Goal: Information Seeking & Learning: Compare options

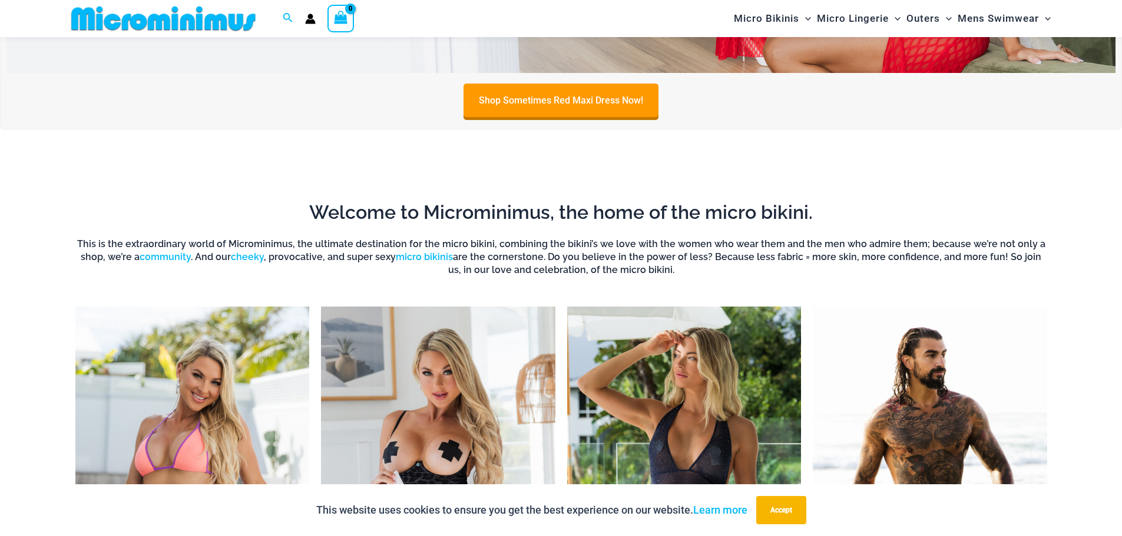
scroll to position [990, 0]
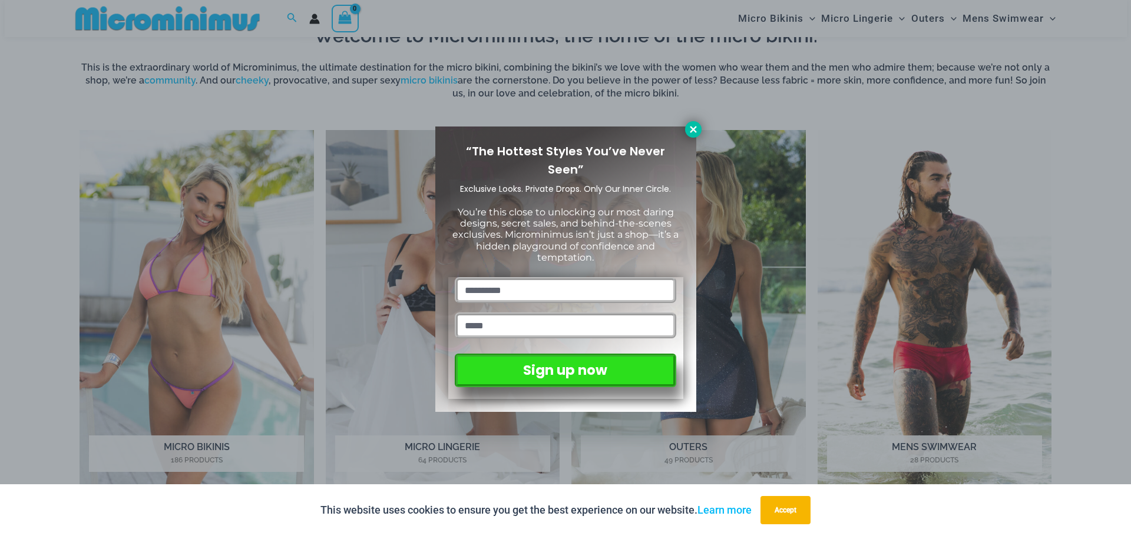
click at [694, 132] on icon at bounding box center [693, 129] width 11 height 11
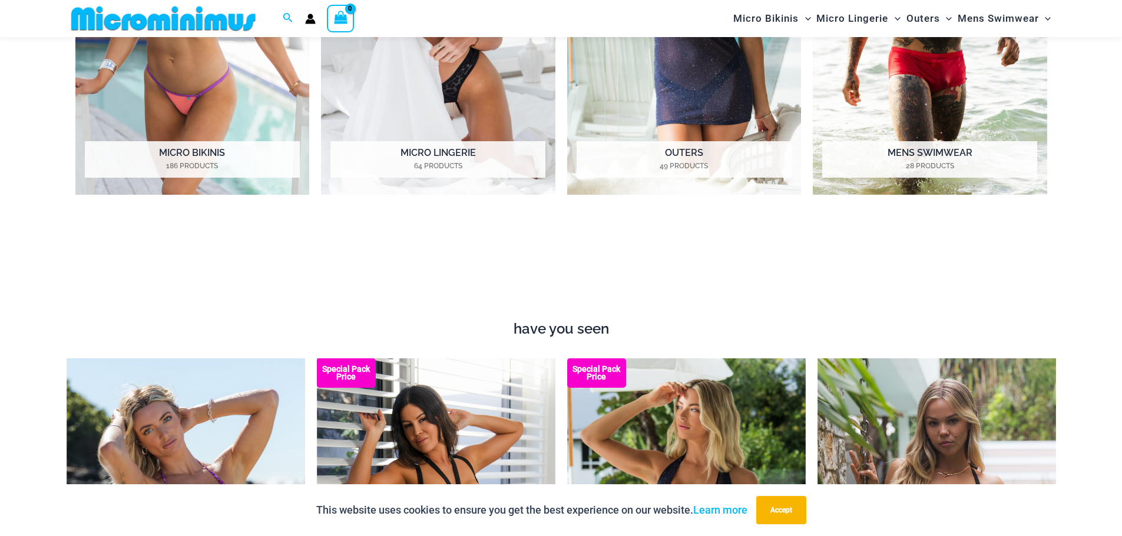
scroll to position [1520, 0]
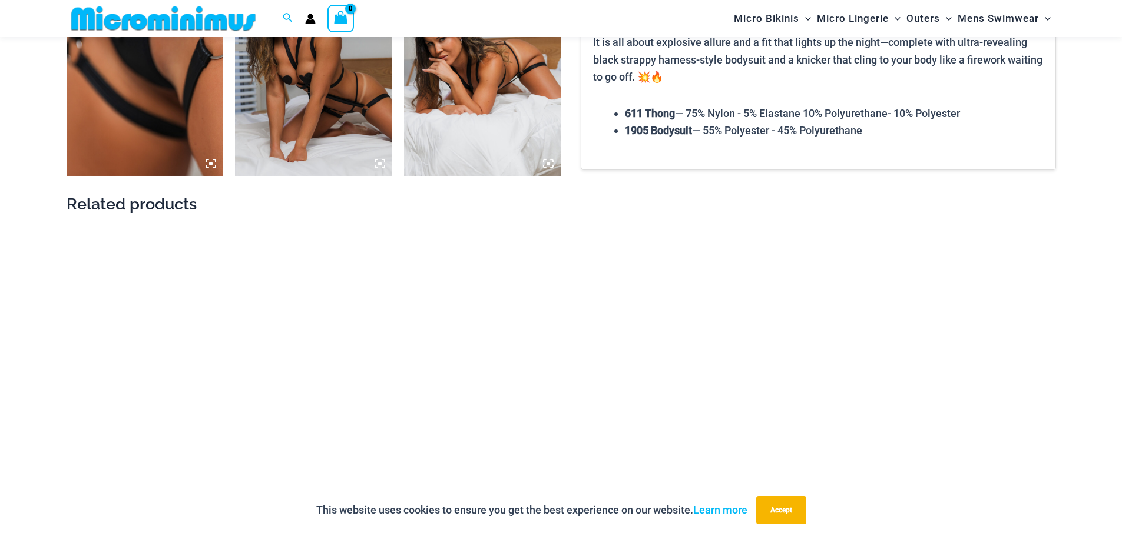
scroll to position [1531, 0]
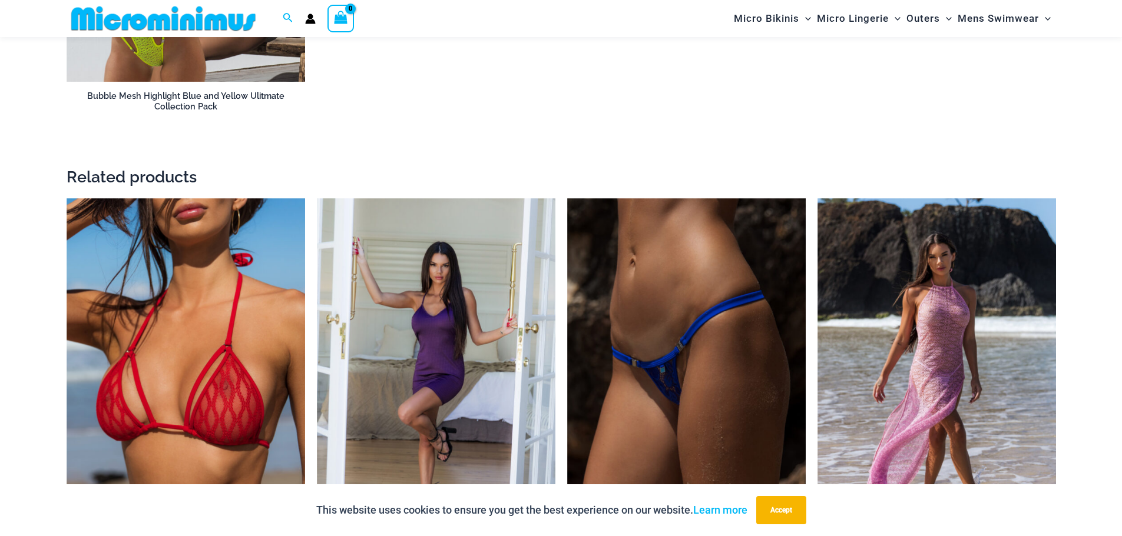
scroll to position [2227, 0]
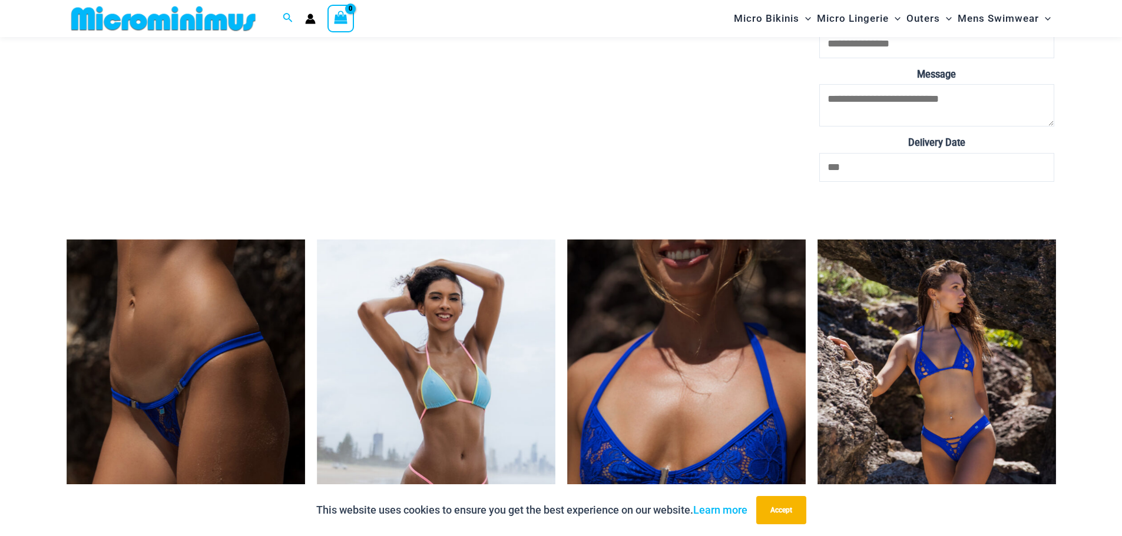
scroll to position [3924, 0]
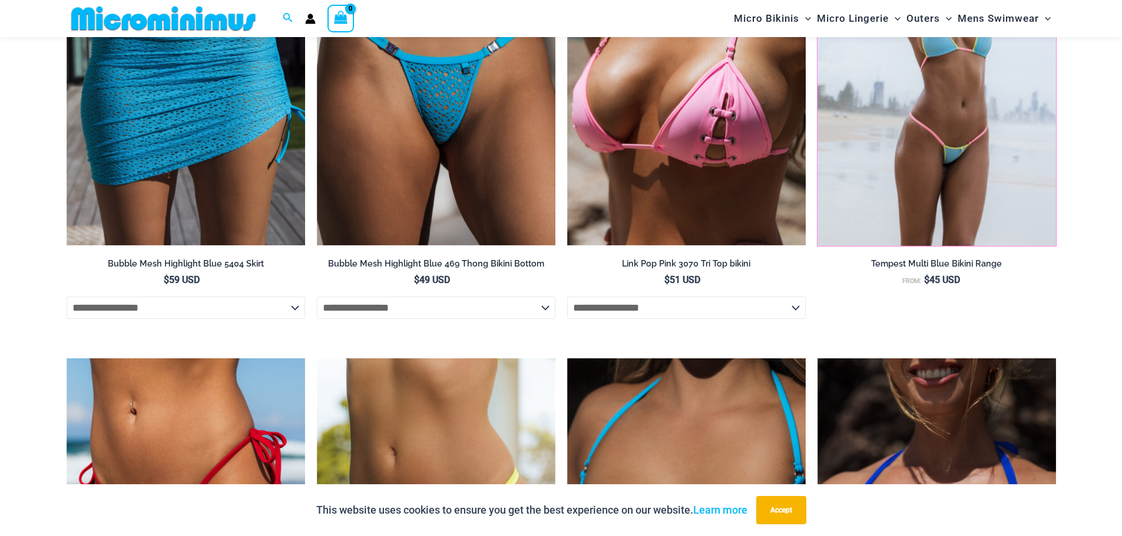
scroll to position [3993, 0]
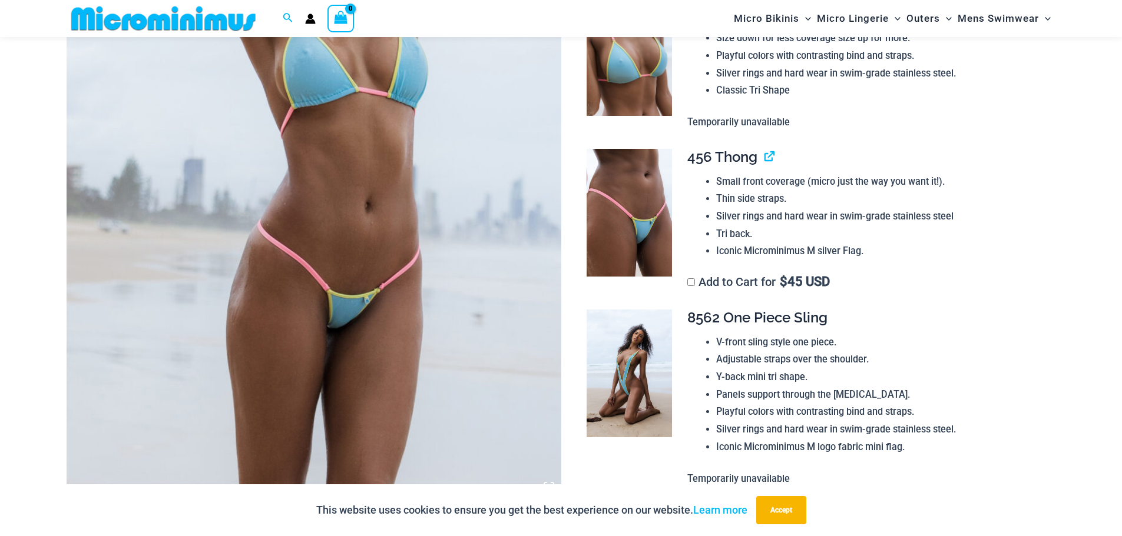
scroll to position [224, 0]
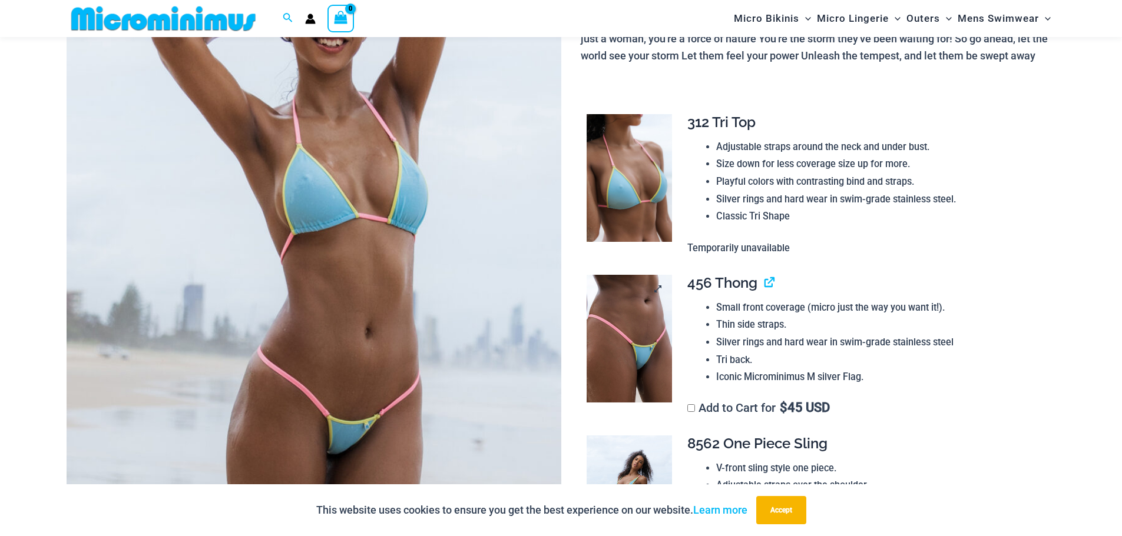
click at [641, 329] on img at bounding box center [629, 339] width 85 height 128
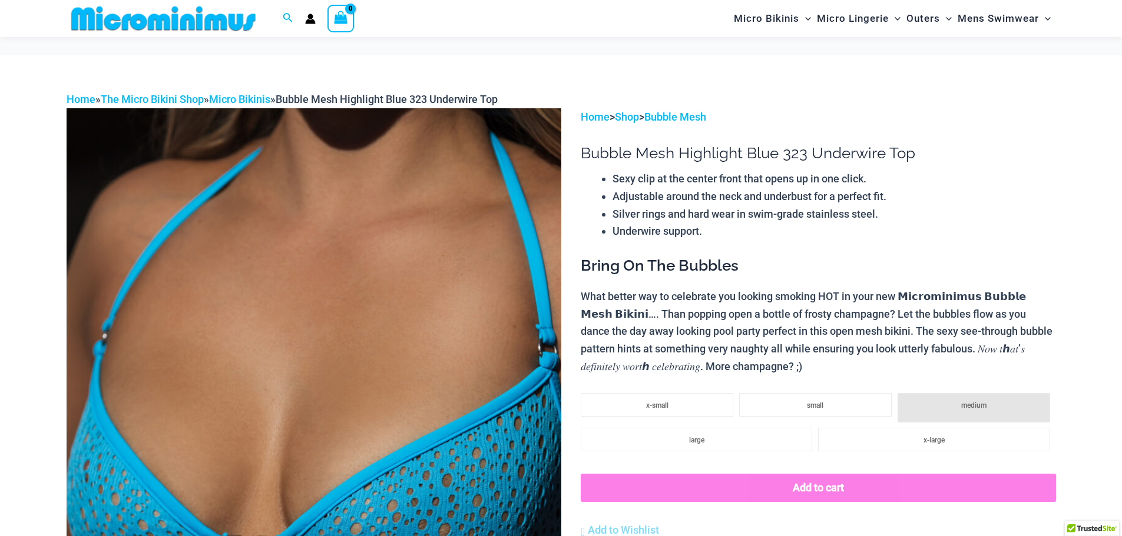
scroll to position [108, 0]
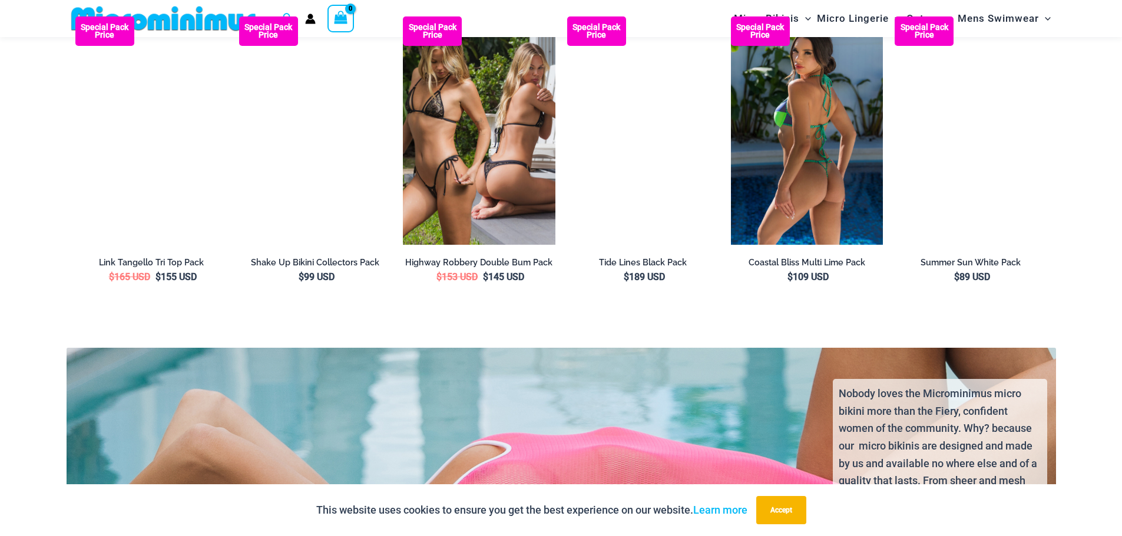
scroll to position [2227, 0]
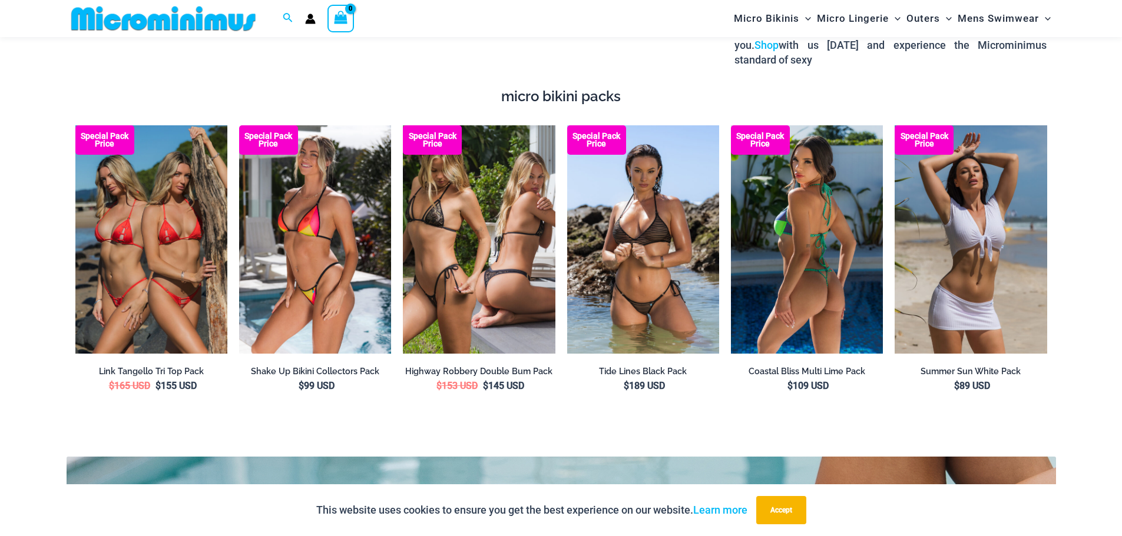
click at [821, 234] on img at bounding box center [807, 239] width 152 height 228
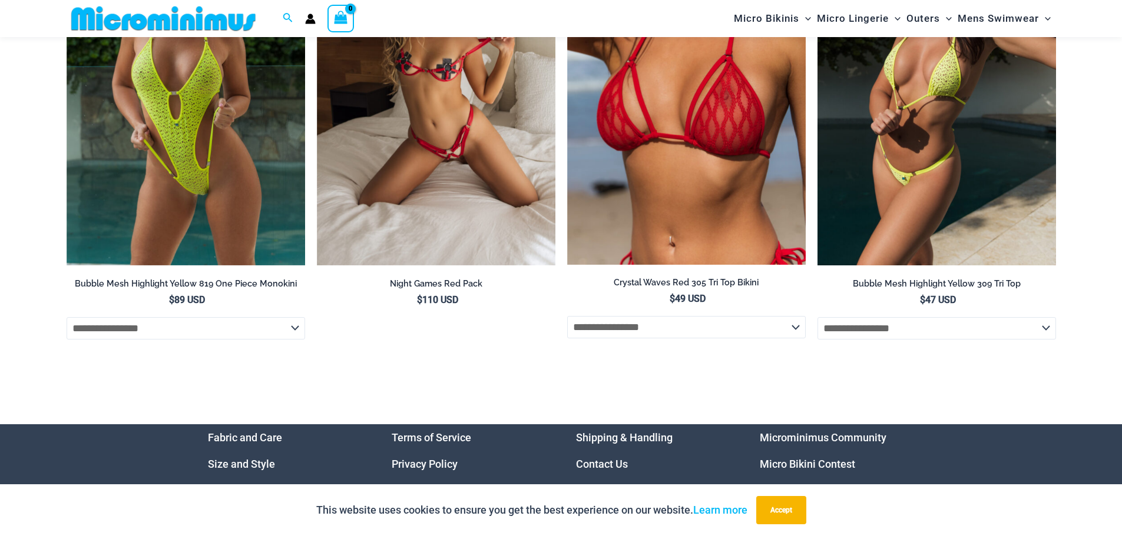
scroll to position [4506, 0]
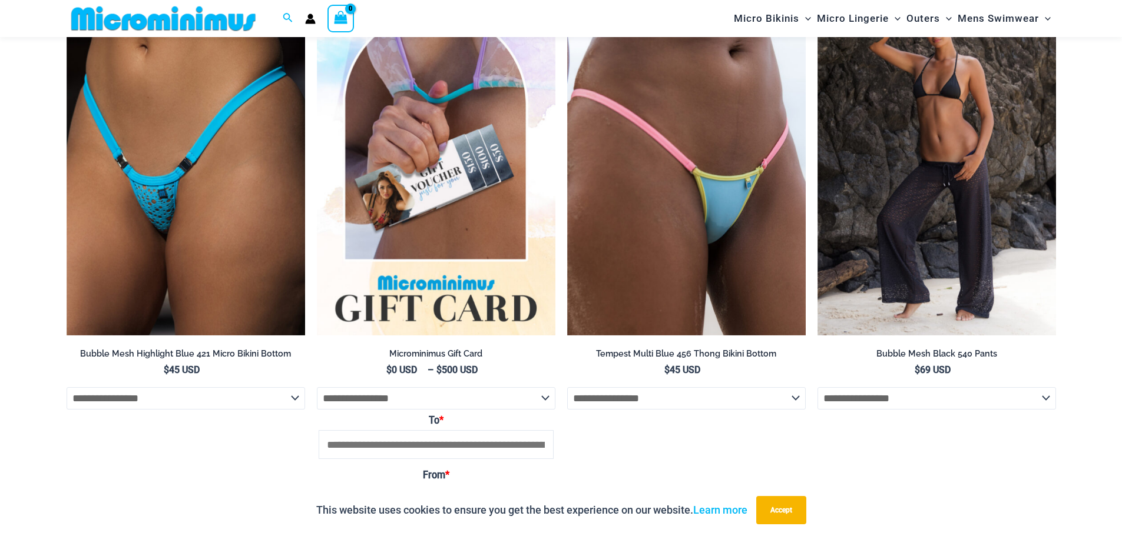
scroll to position [2344, 0]
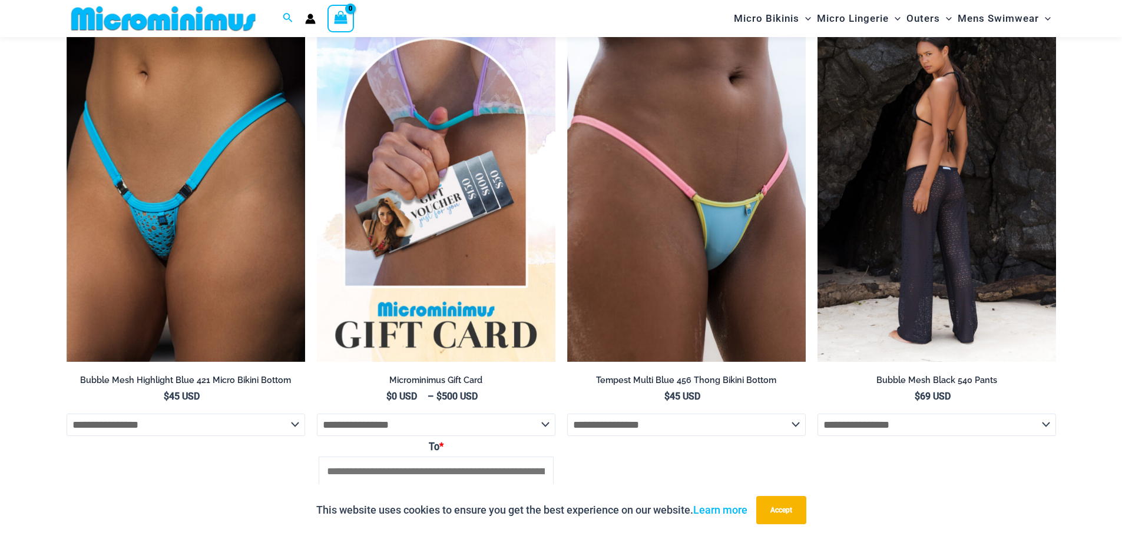
click at [976, 163] on img at bounding box center [936, 184] width 238 height 358
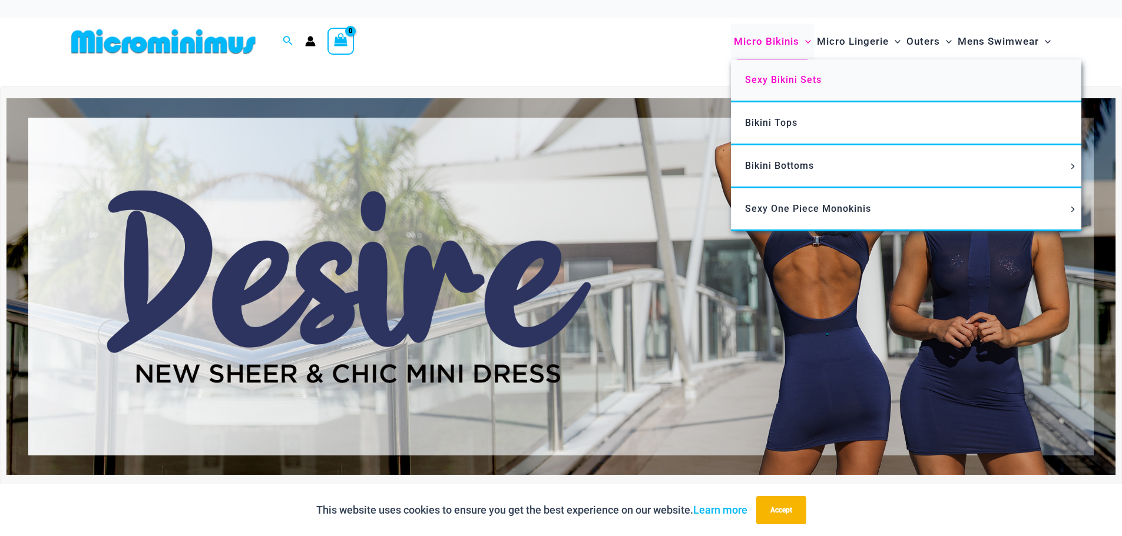
click at [794, 79] on span "Sexy Bikini Sets" at bounding box center [783, 79] width 77 height 11
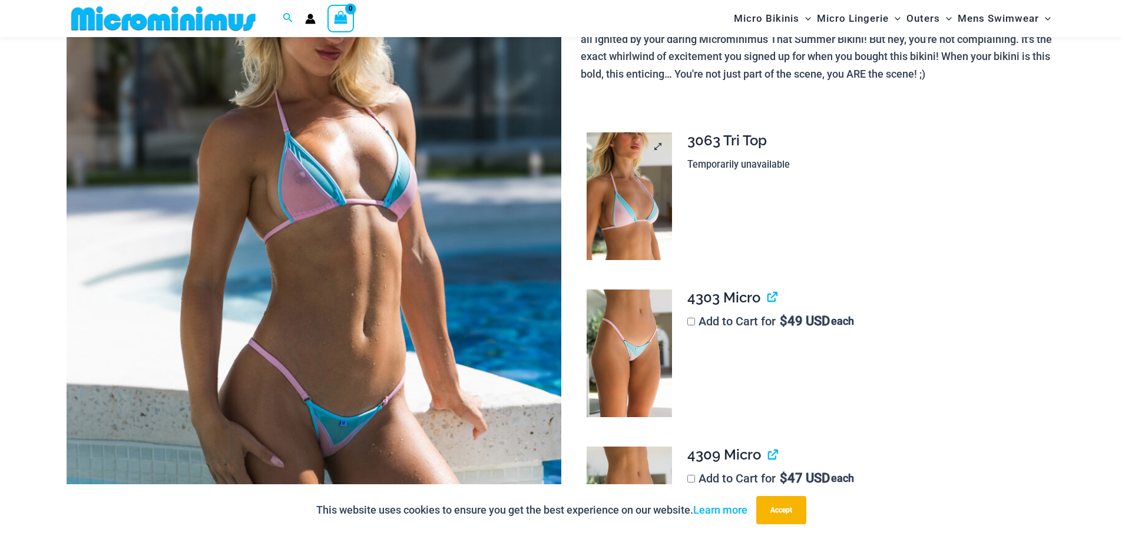
scroll to position [225, 0]
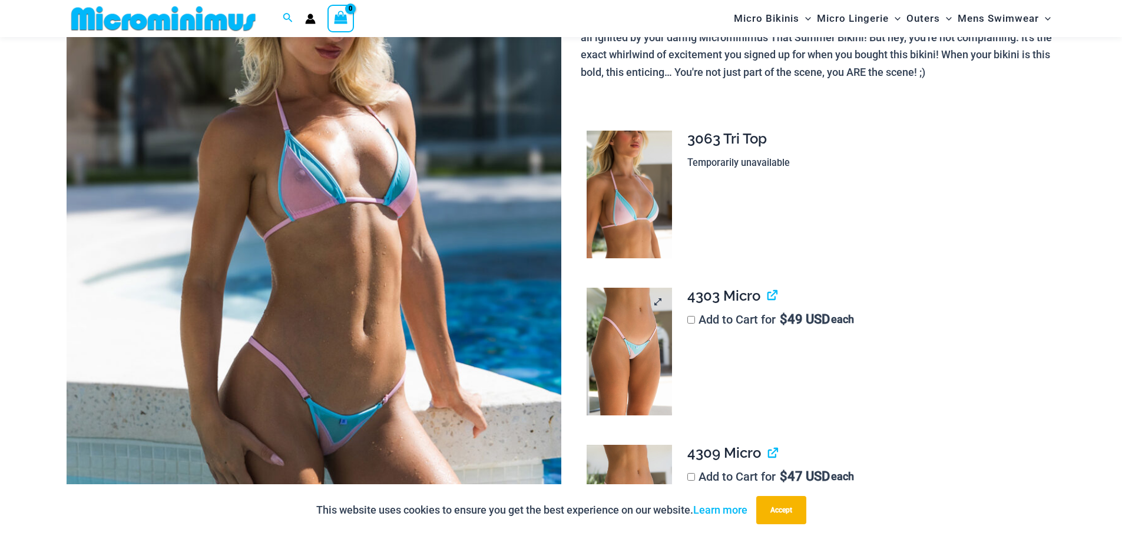
drag, startPoint x: 661, startPoint y: 294, endPoint x: 643, endPoint y: 312, distance: 25.4
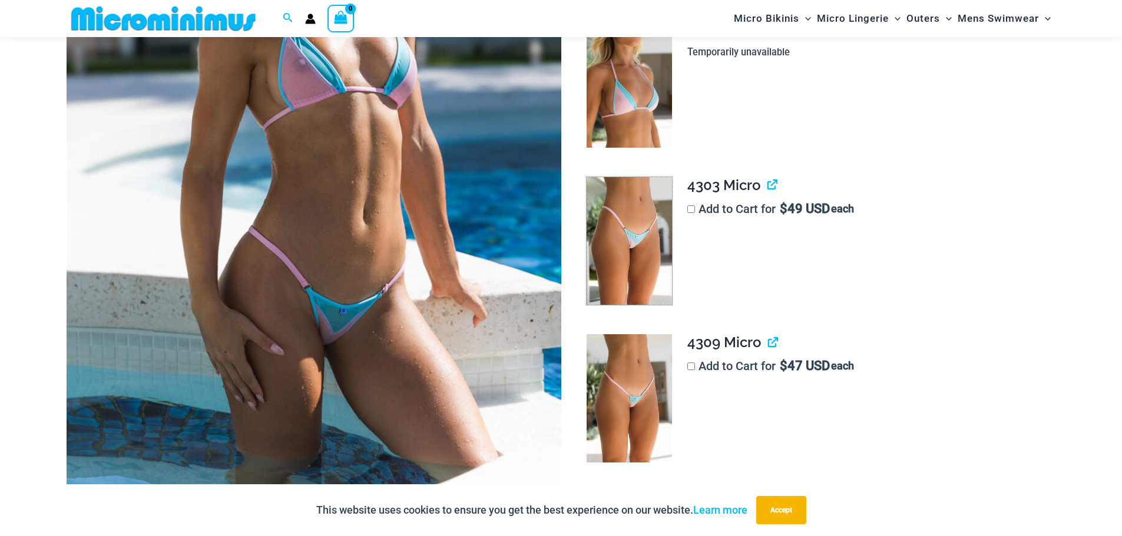
scroll to position [578, 0]
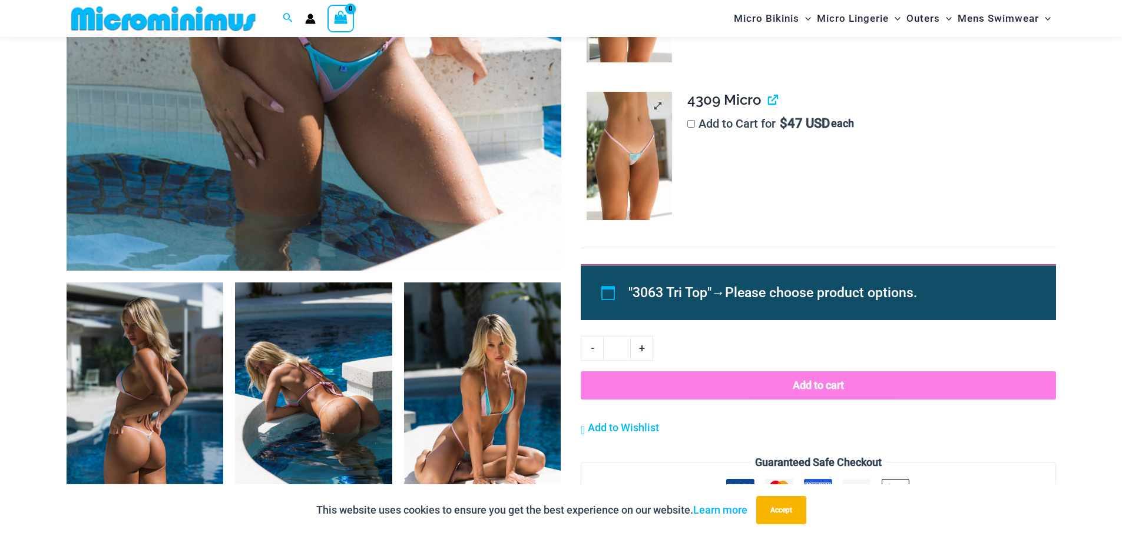
drag, startPoint x: 675, startPoint y: 131, endPoint x: 644, endPoint y: 137, distance: 31.9
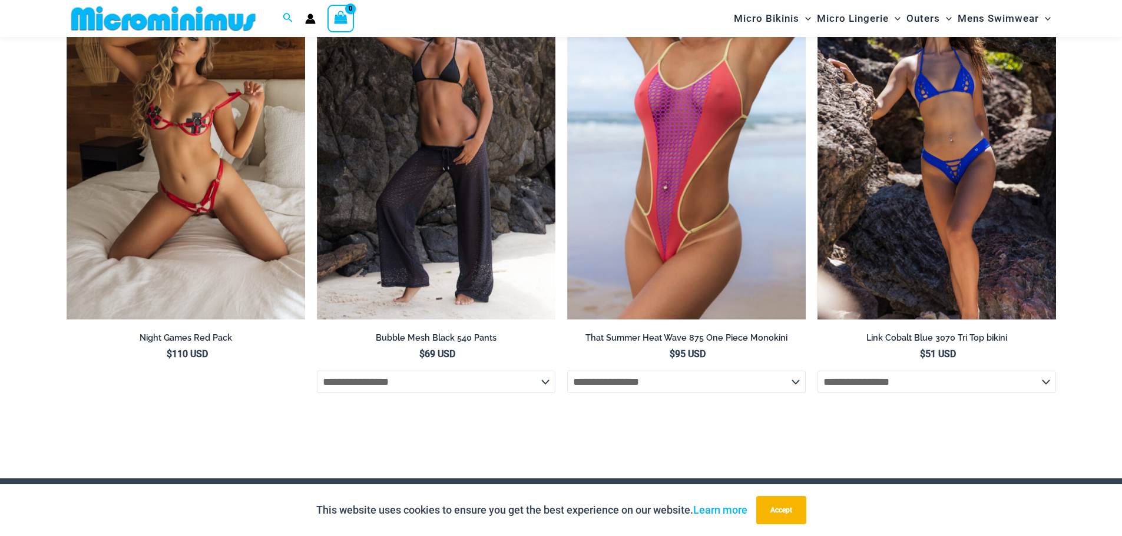
scroll to position [4018, 0]
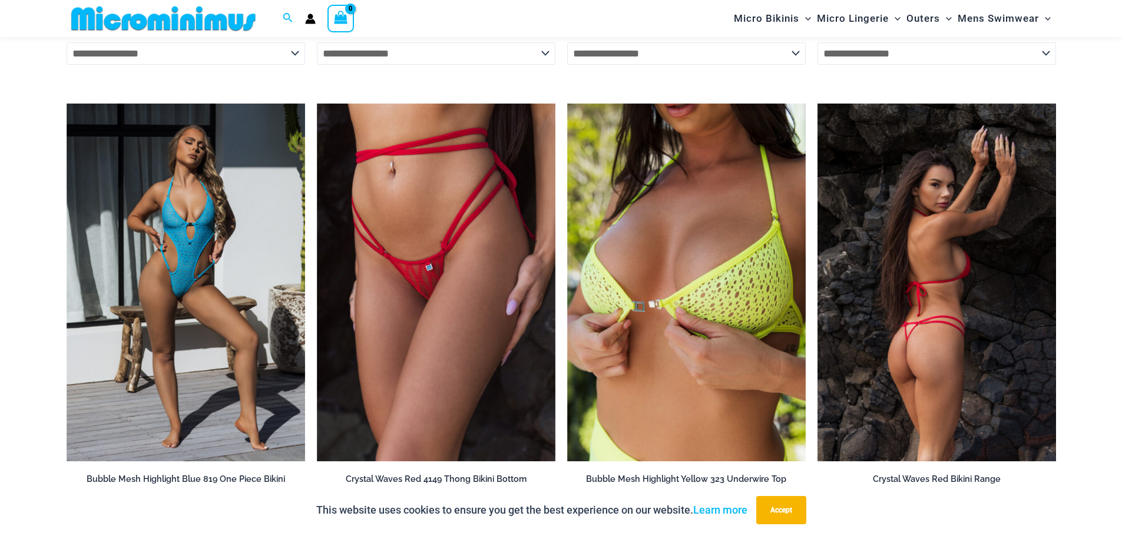
scroll to position [3877, 0]
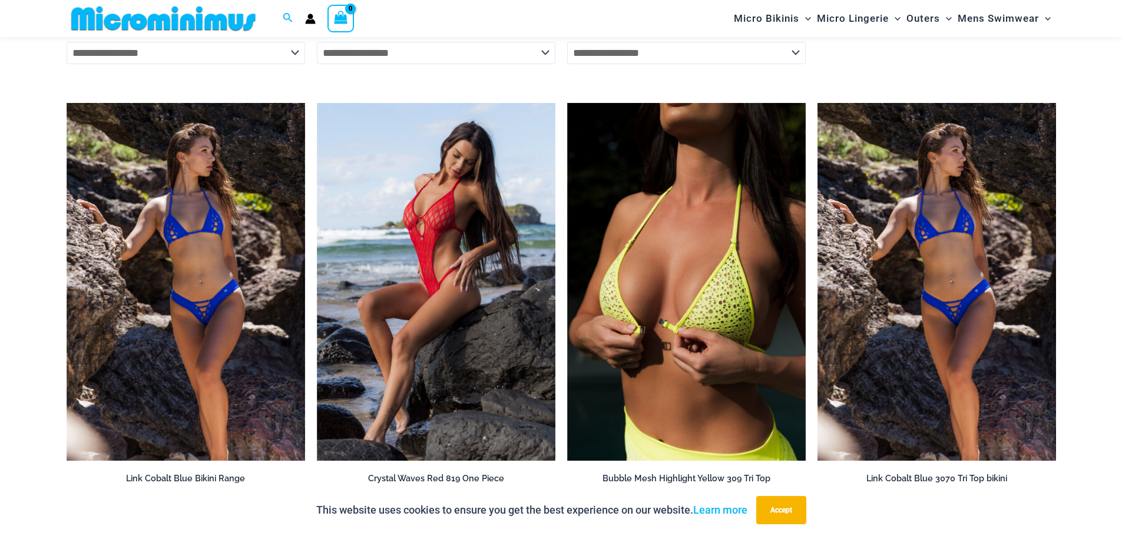
click at [956, 314] on img at bounding box center [936, 282] width 238 height 358
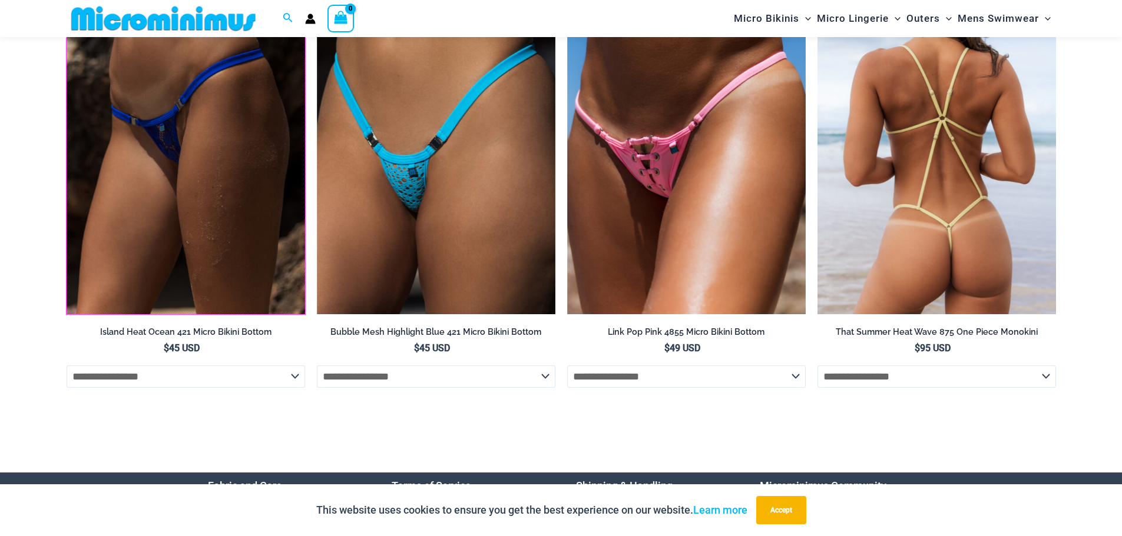
scroll to position [4460, 0]
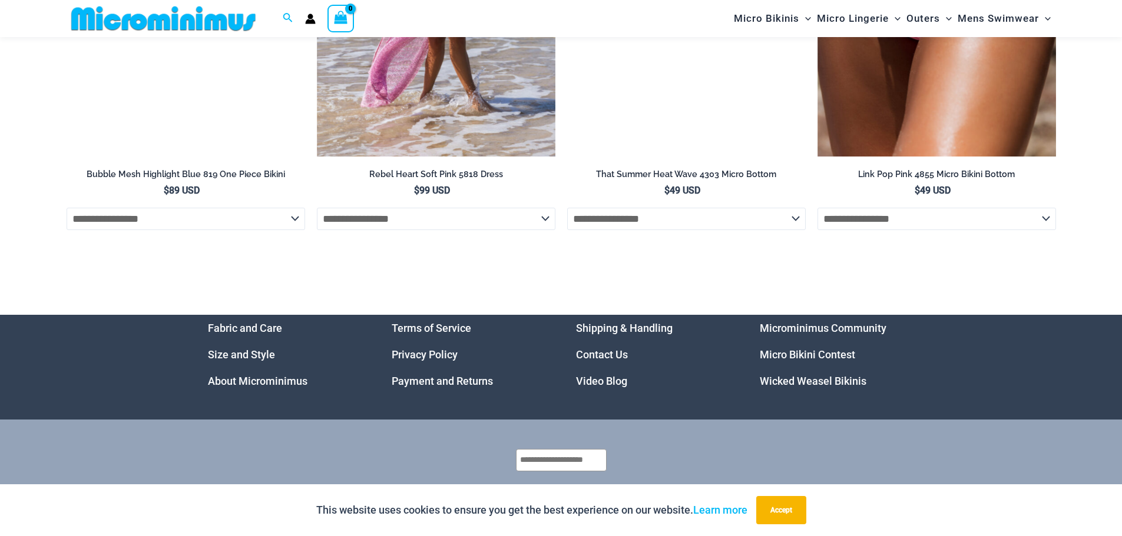
scroll to position [4465, 0]
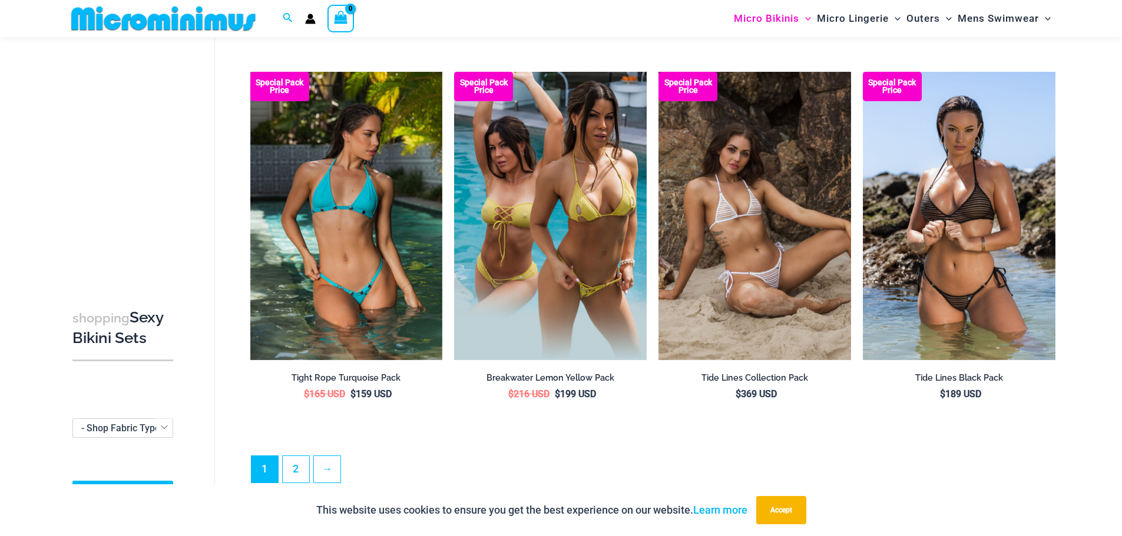
scroll to position [2699, 0]
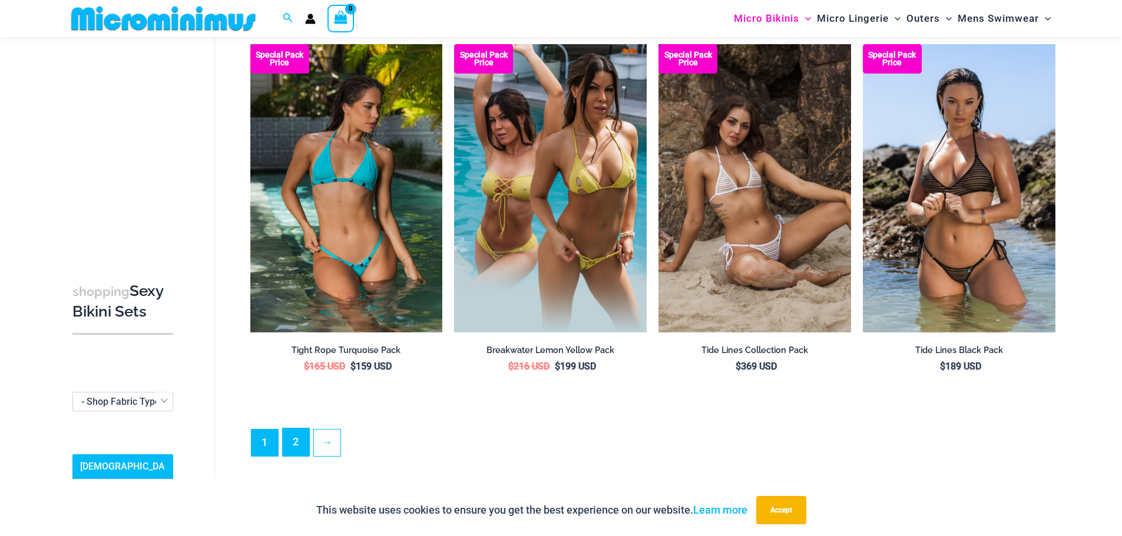
click at [296, 437] on link "2" at bounding box center [296, 443] width 26 height 28
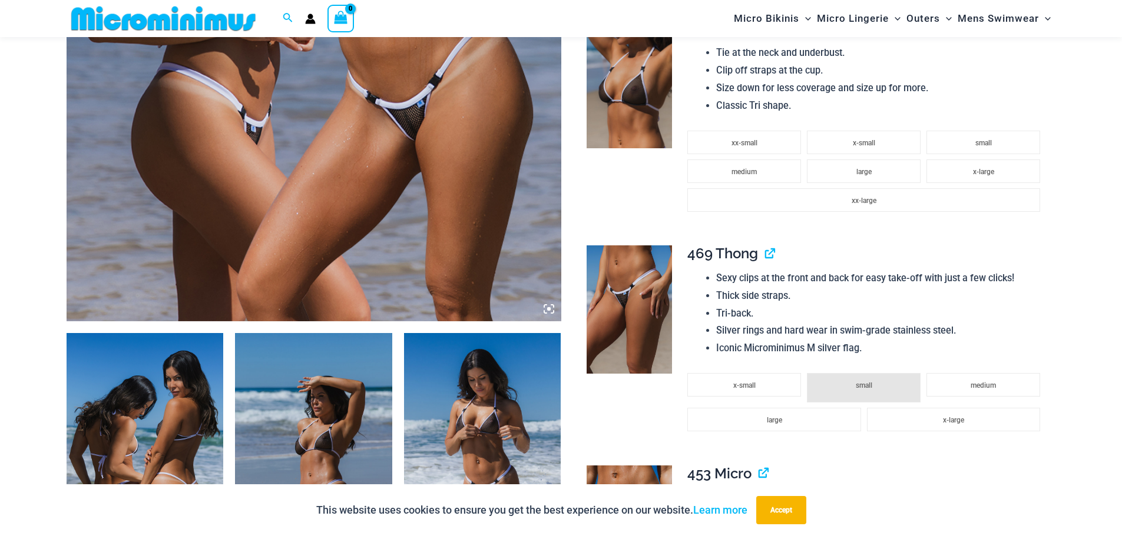
scroll to position [461, 0]
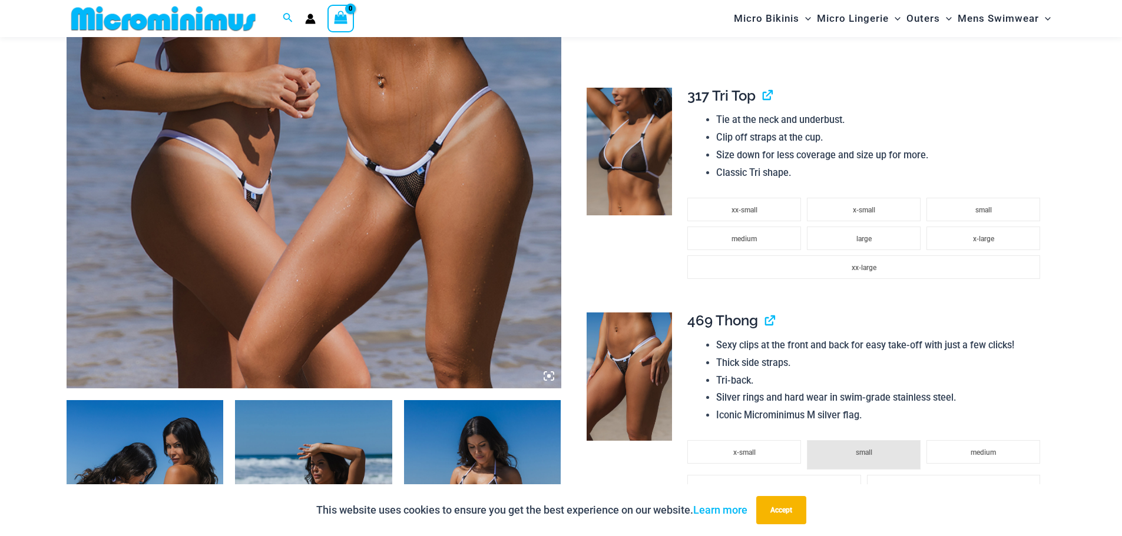
click at [646, 155] on img at bounding box center [629, 152] width 85 height 128
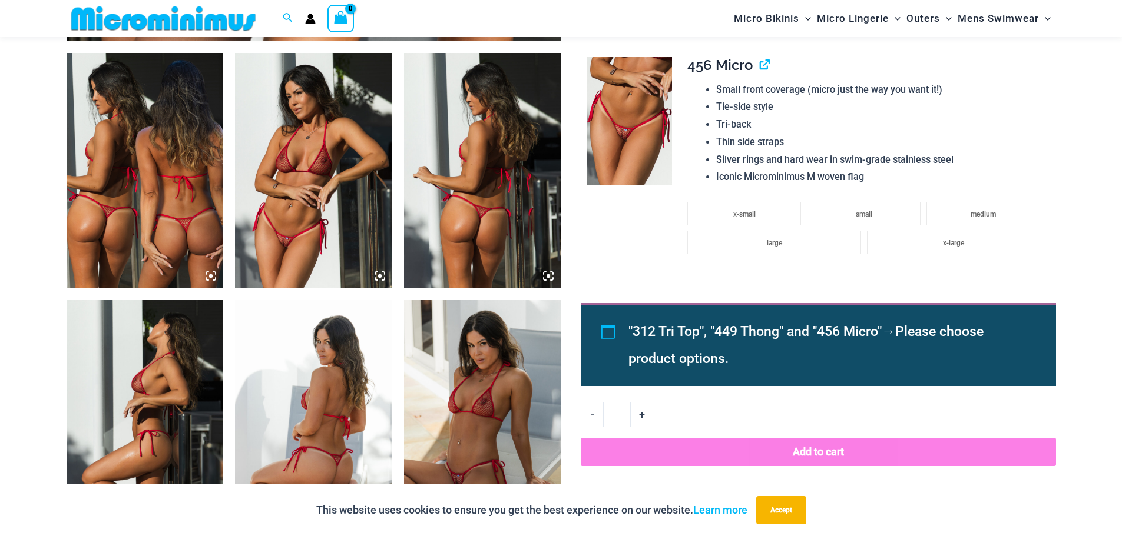
scroll to position [756, 0]
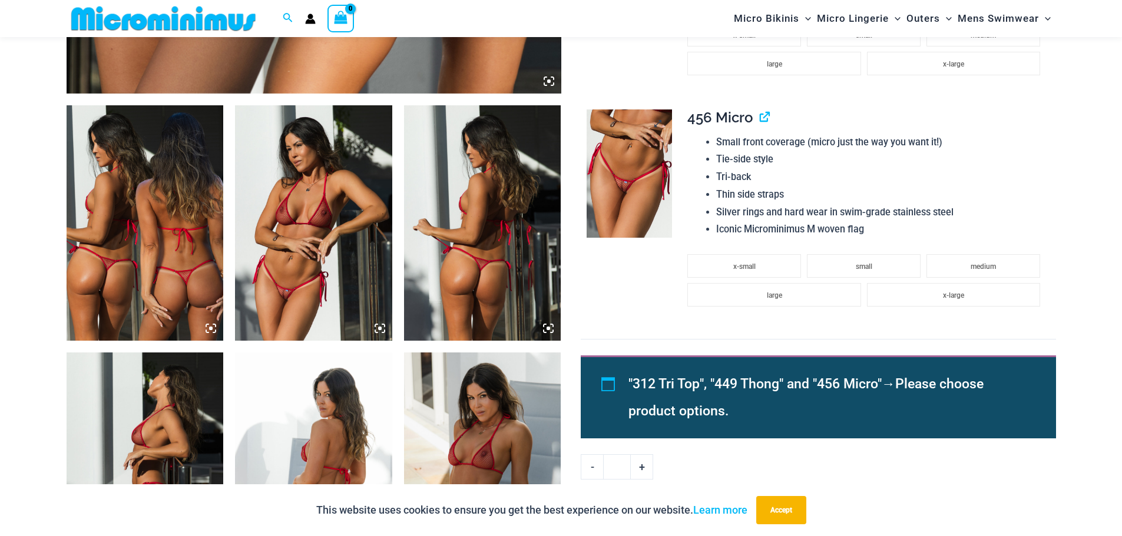
click at [632, 145] on img at bounding box center [629, 174] width 85 height 128
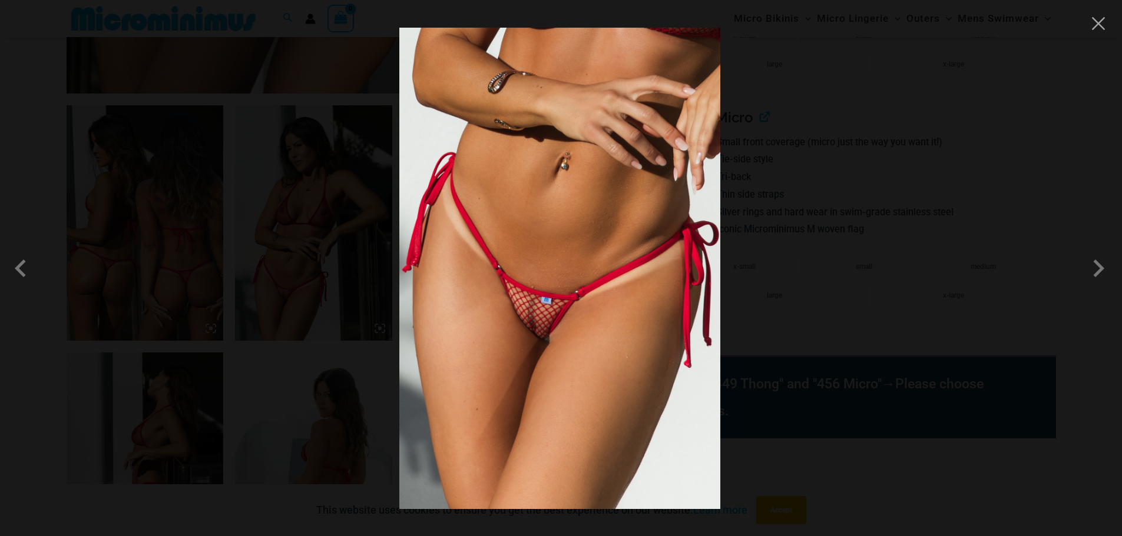
click at [585, 291] on img at bounding box center [559, 269] width 321 height 482
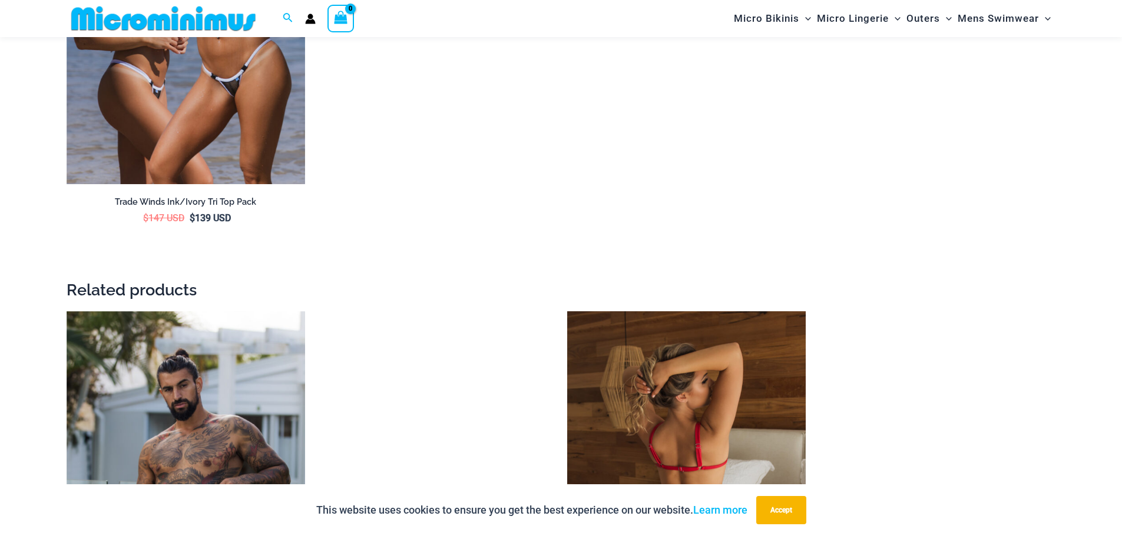
scroll to position [3171, 0]
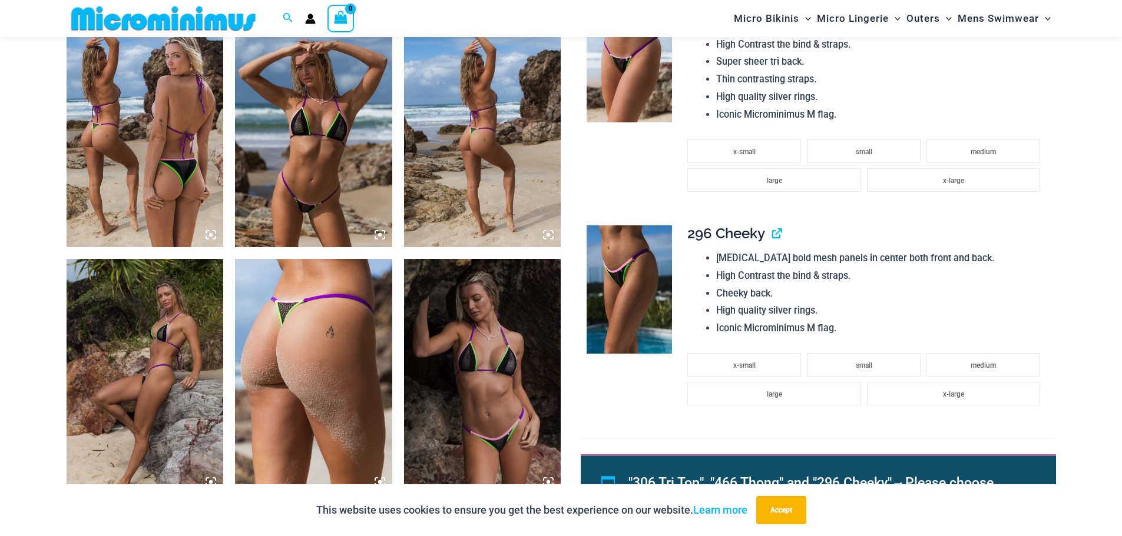
scroll to position [744, 0]
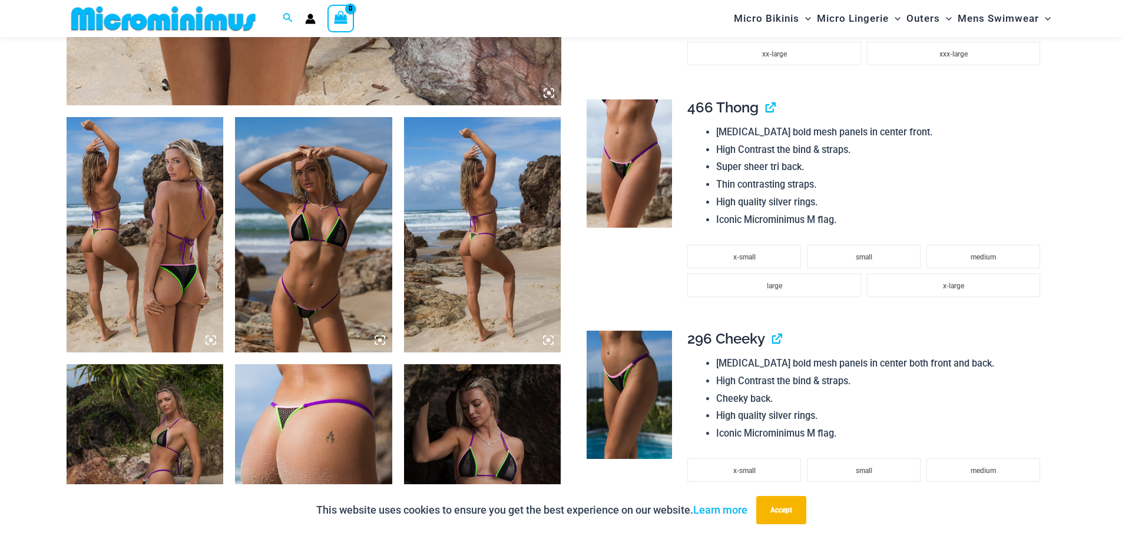
click at [337, 233] on img at bounding box center [313, 235] width 157 height 236
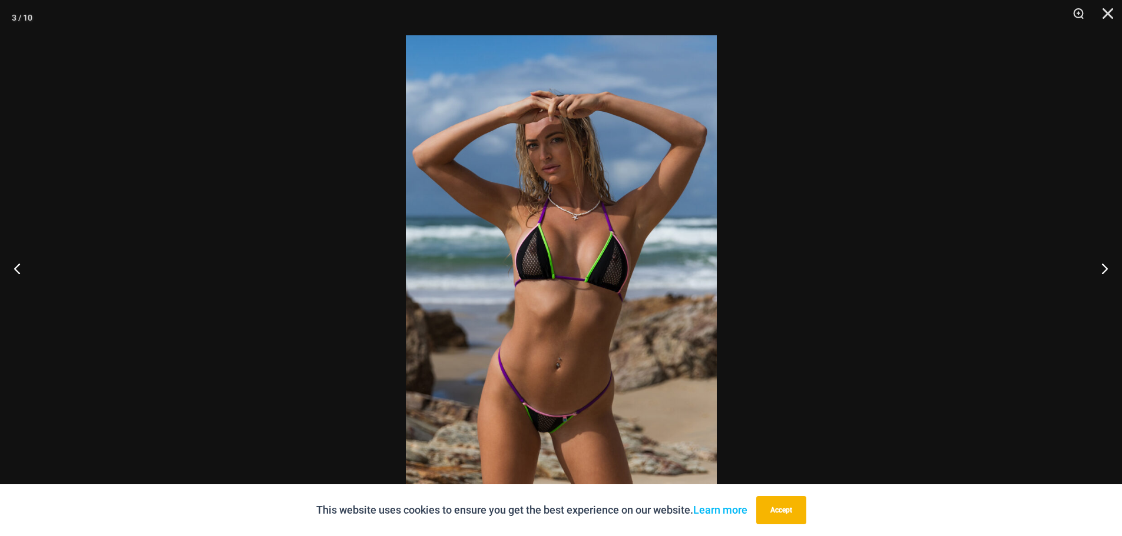
click at [542, 219] on img at bounding box center [561, 268] width 311 height 466
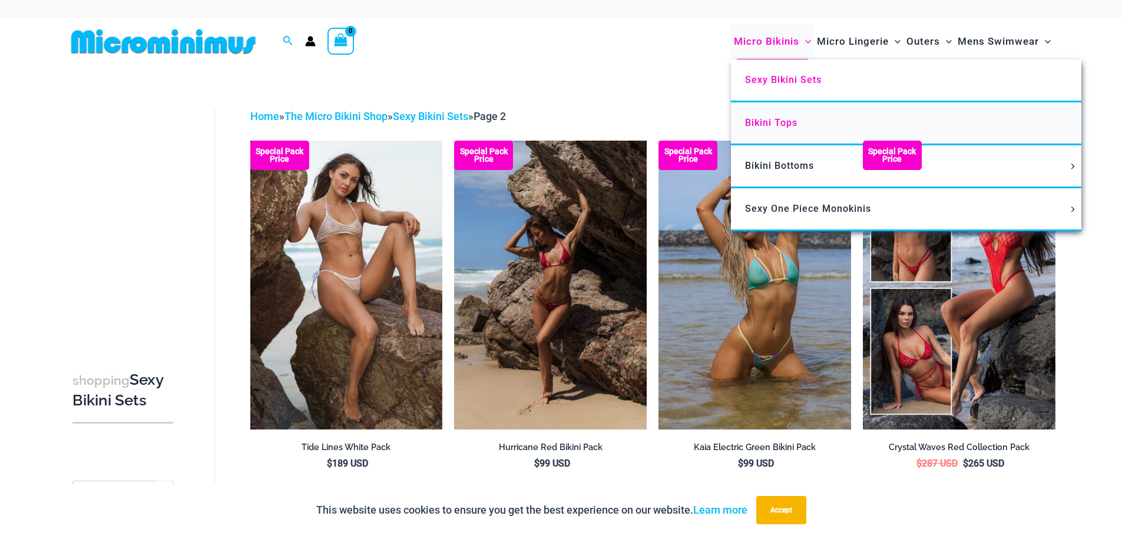
click at [786, 125] on span "Bikini Tops" at bounding box center [771, 122] width 52 height 11
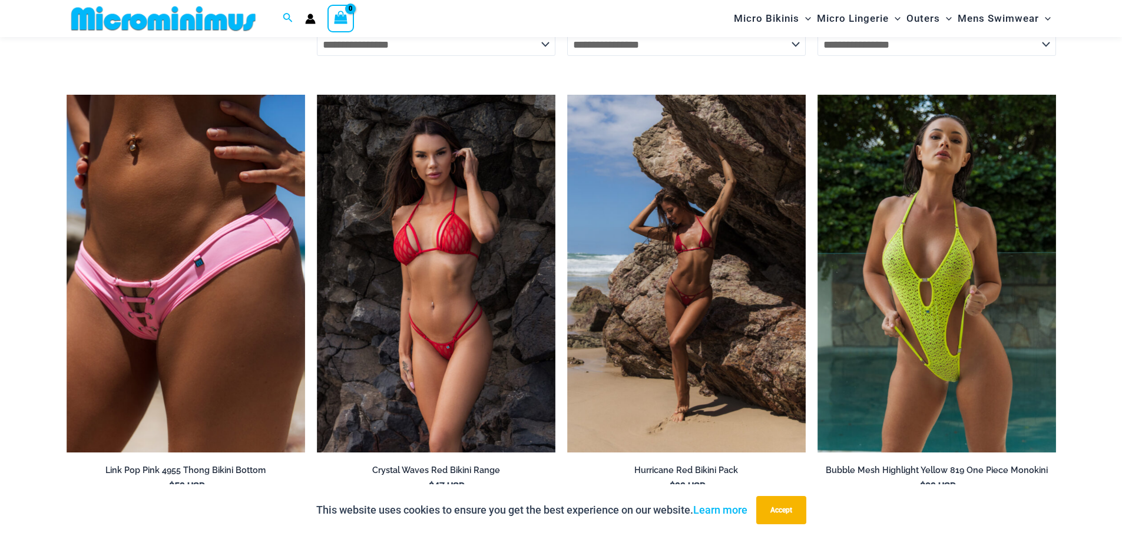
scroll to position [2345, 0]
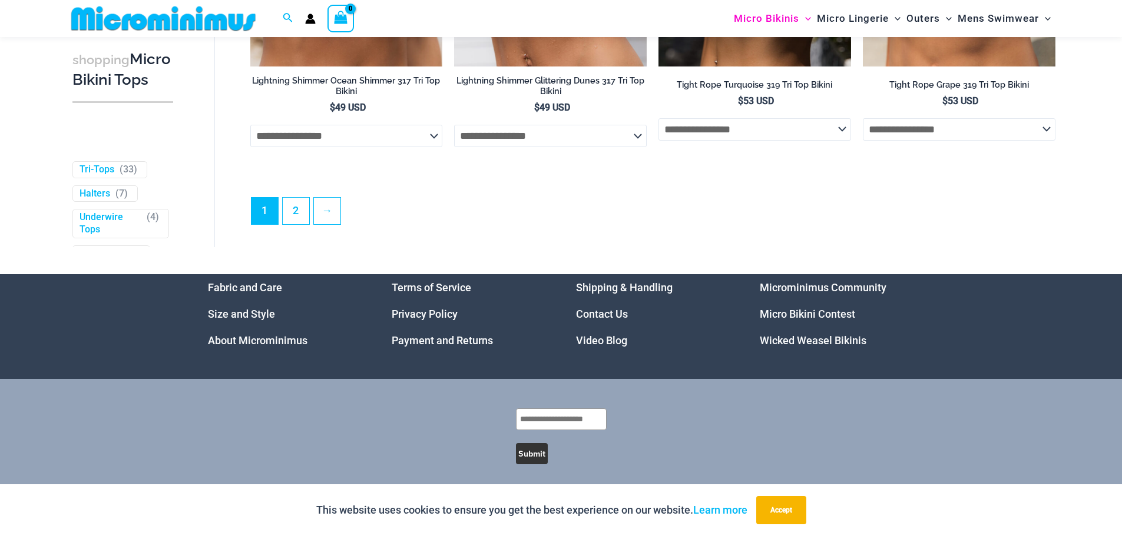
scroll to position [3522, 0]
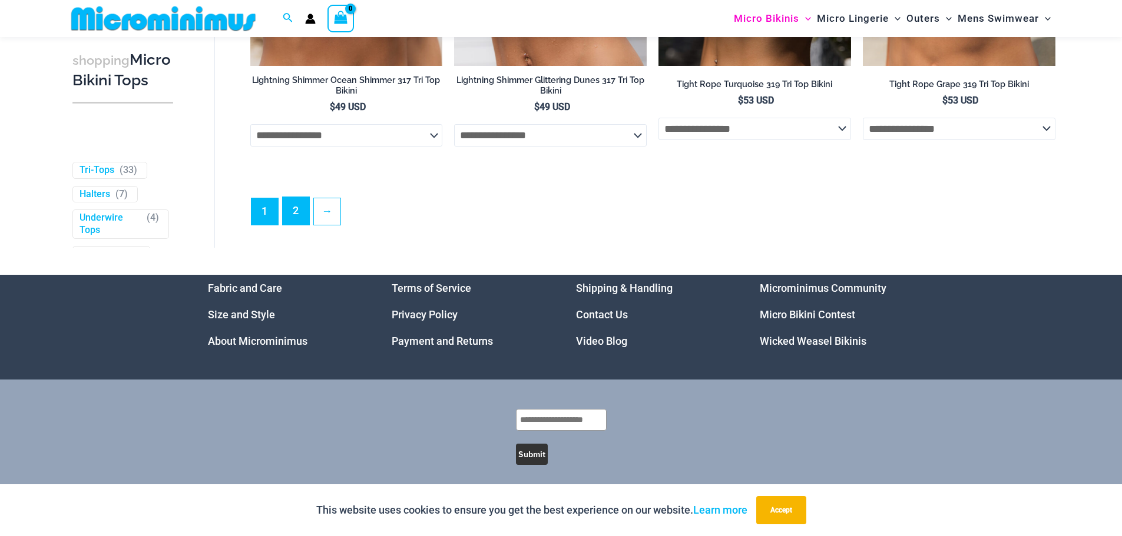
click at [299, 221] on link "2" at bounding box center [296, 211] width 26 height 28
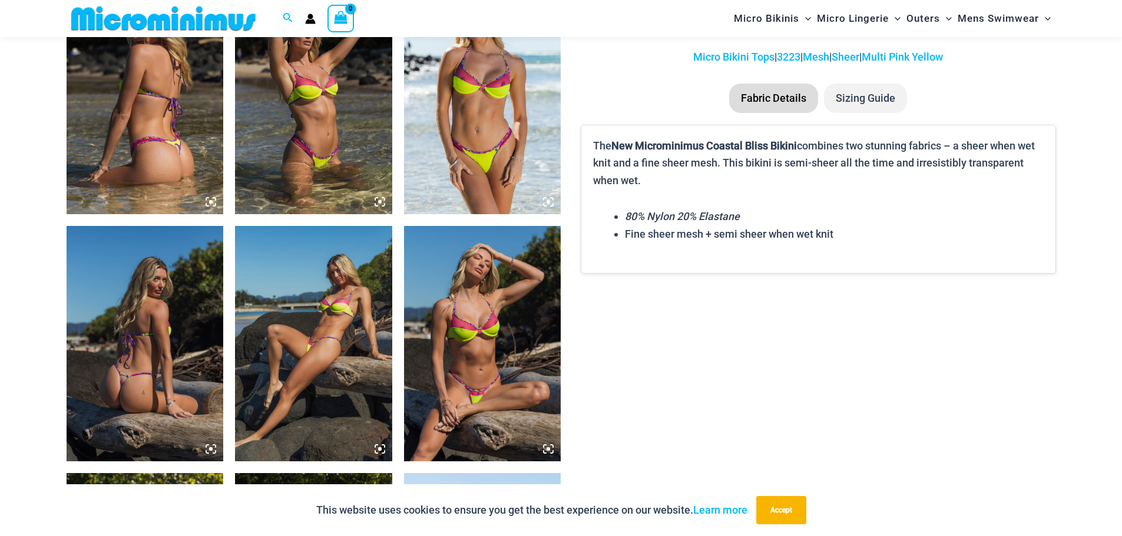
scroll to position [872, 0]
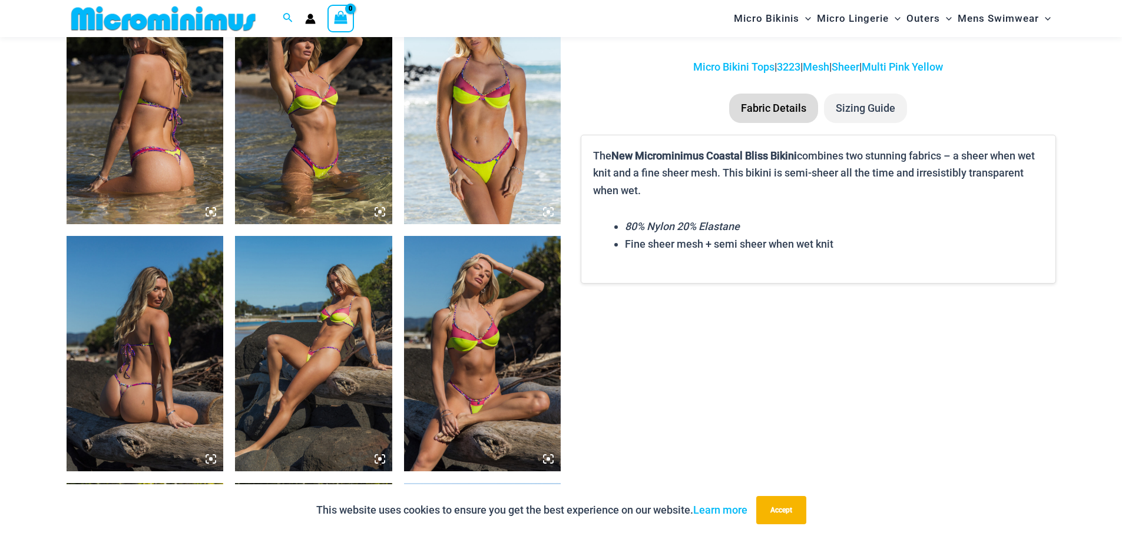
click at [557, 118] on img at bounding box center [482, 107] width 157 height 236
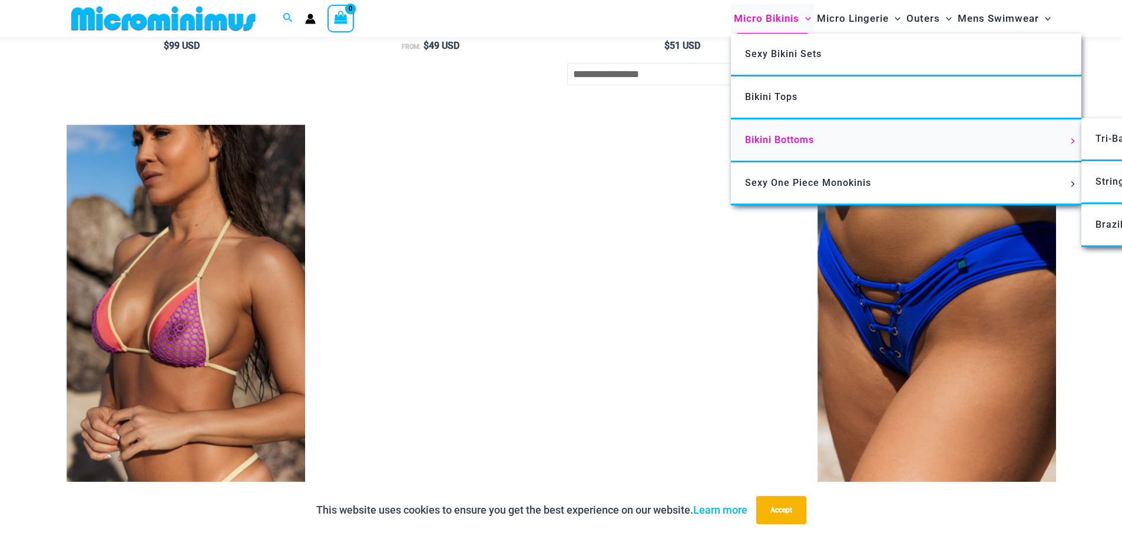
scroll to position [2346, 0]
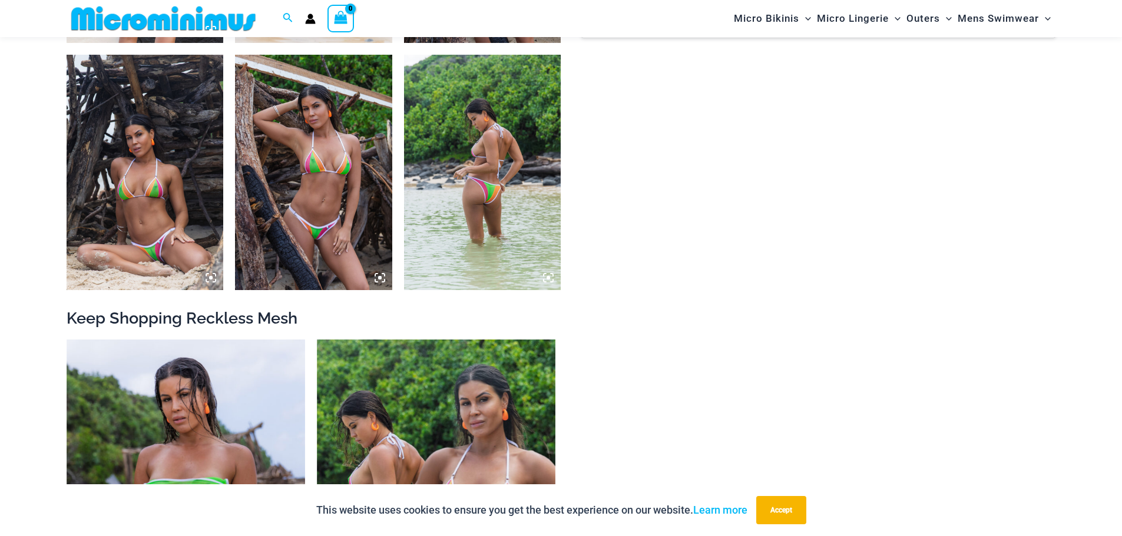
scroll to position [992, 0]
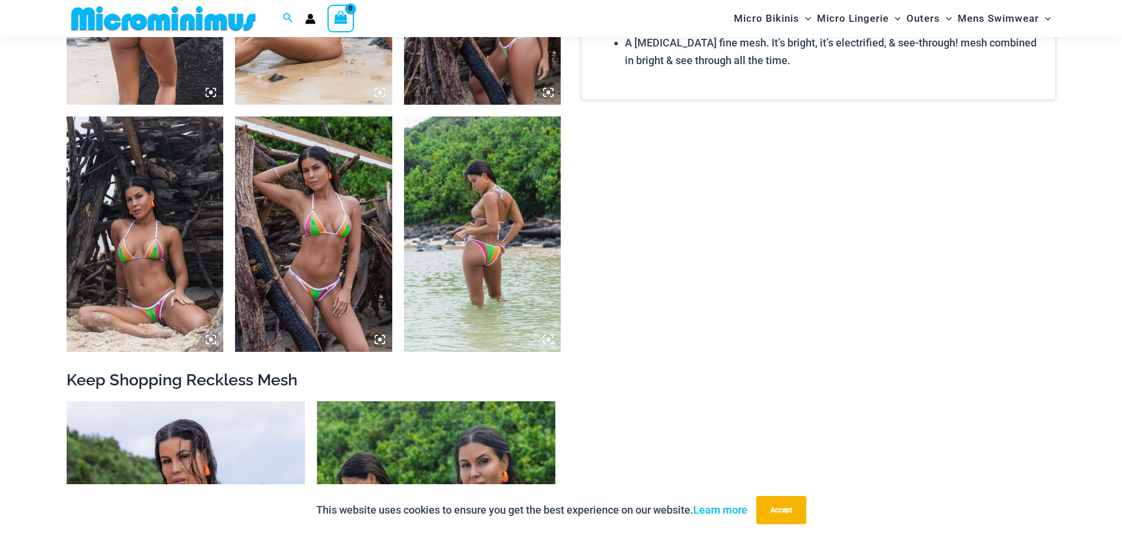
click at [343, 231] on img at bounding box center [313, 235] width 157 height 236
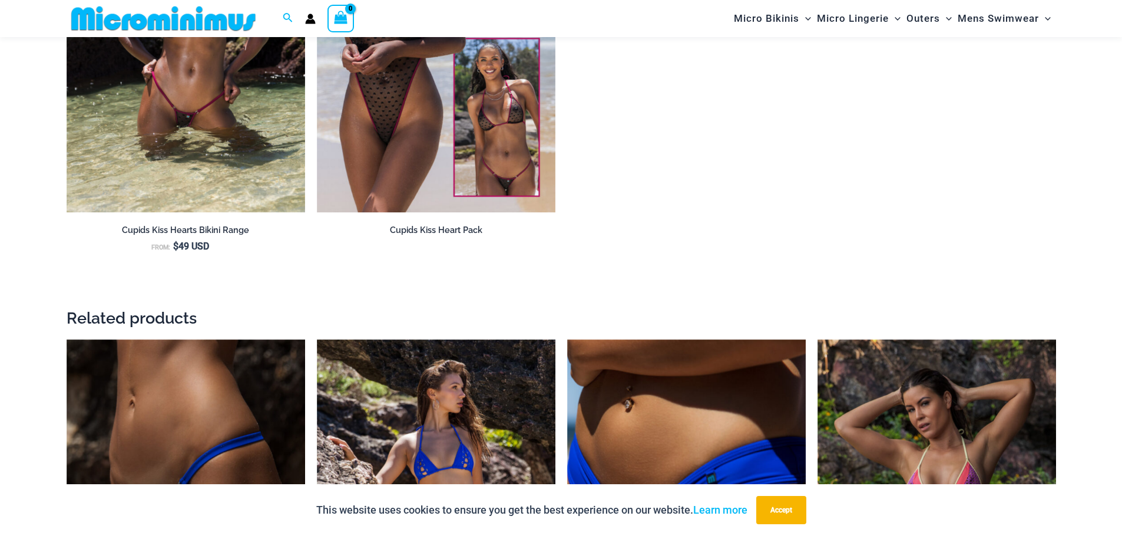
scroll to position [1697, 0]
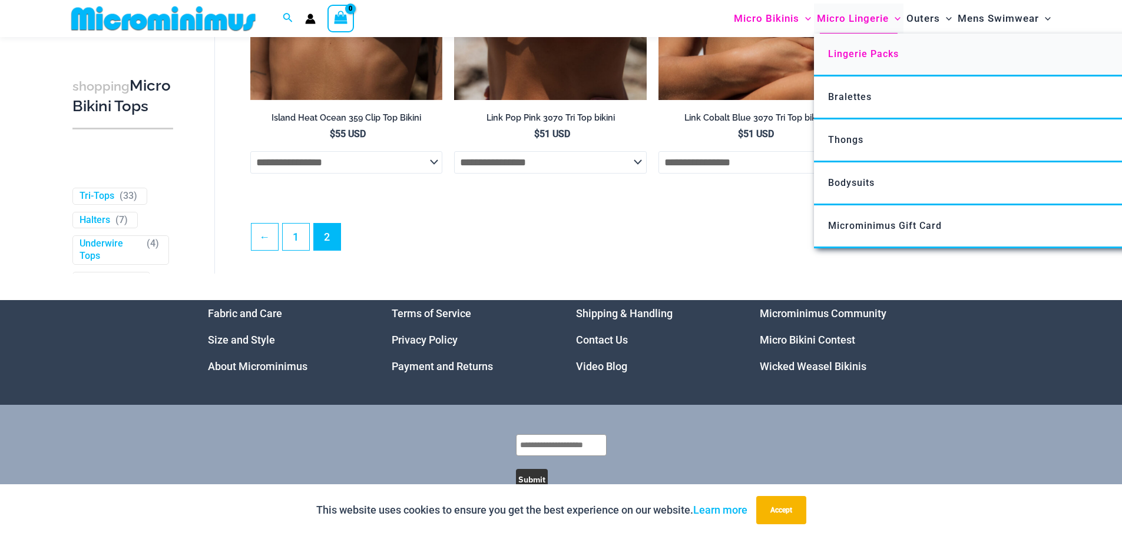
scroll to position [1997, 0]
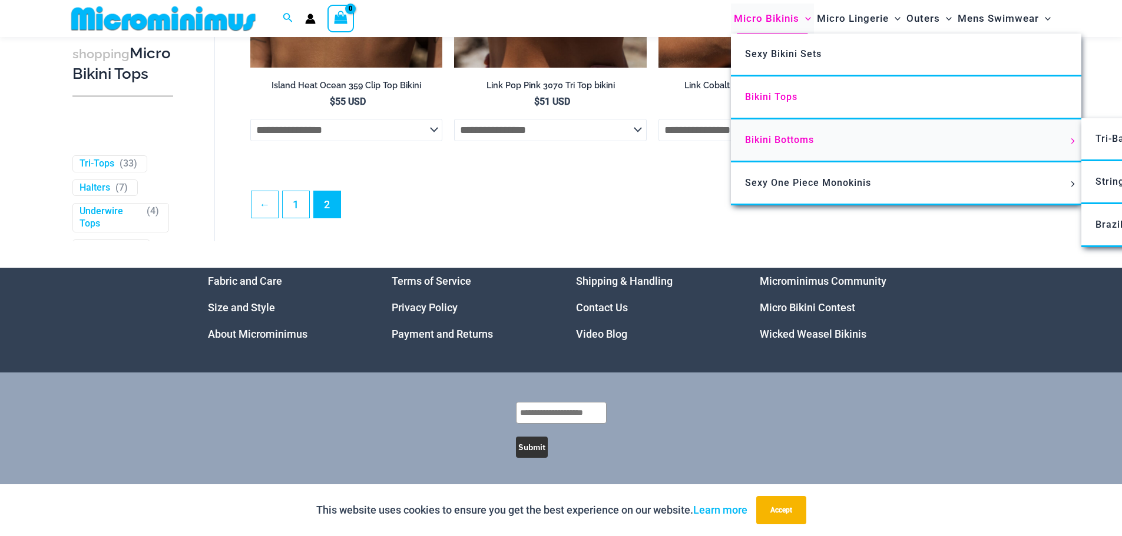
click at [789, 141] on span "Bikini Bottoms" at bounding box center [779, 139] width 69 height 11
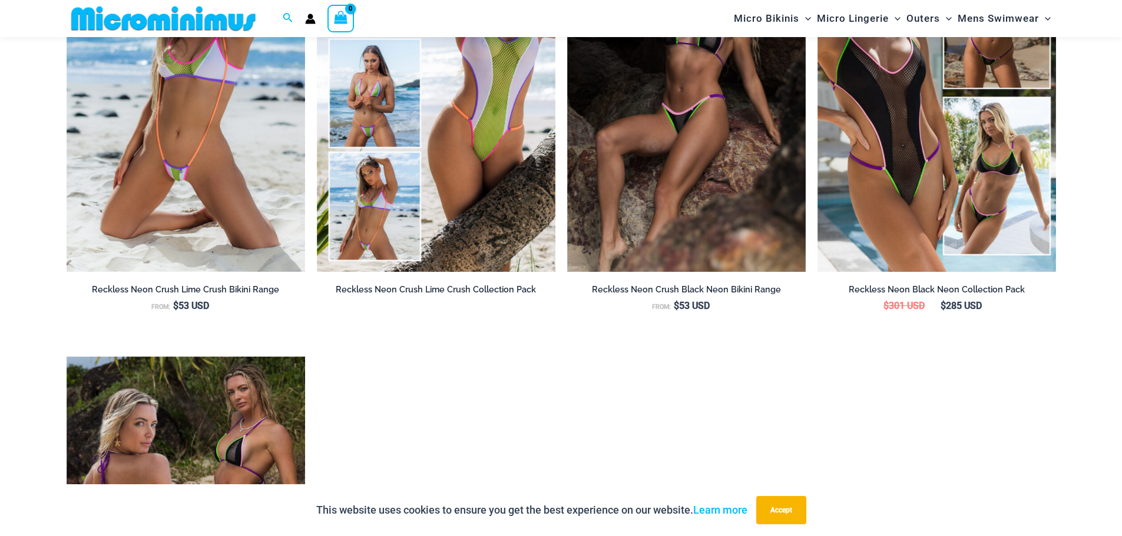
scroll to position [1697, 0]
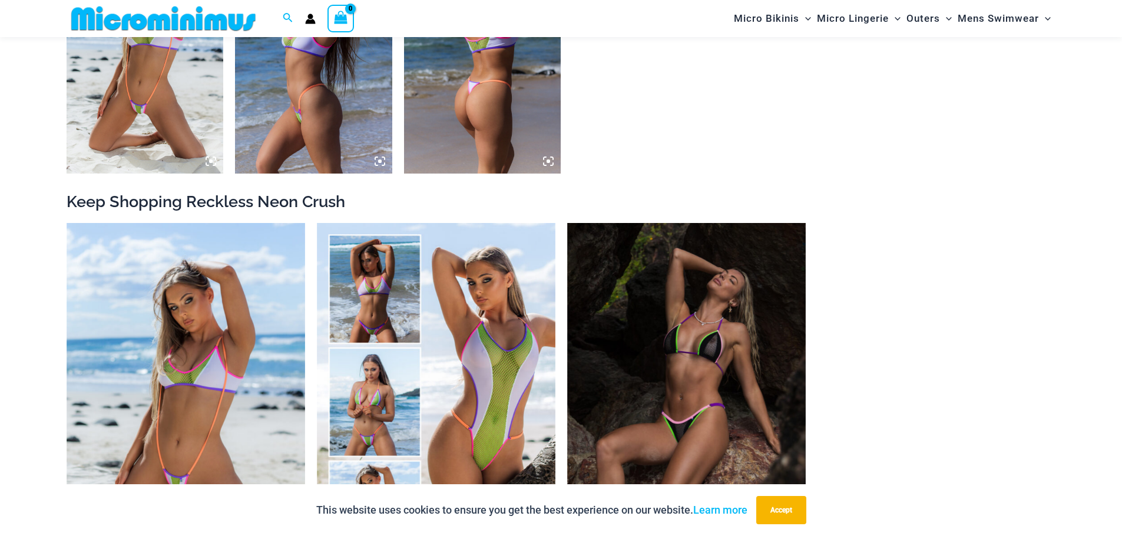
scroll to position [1344, 0]
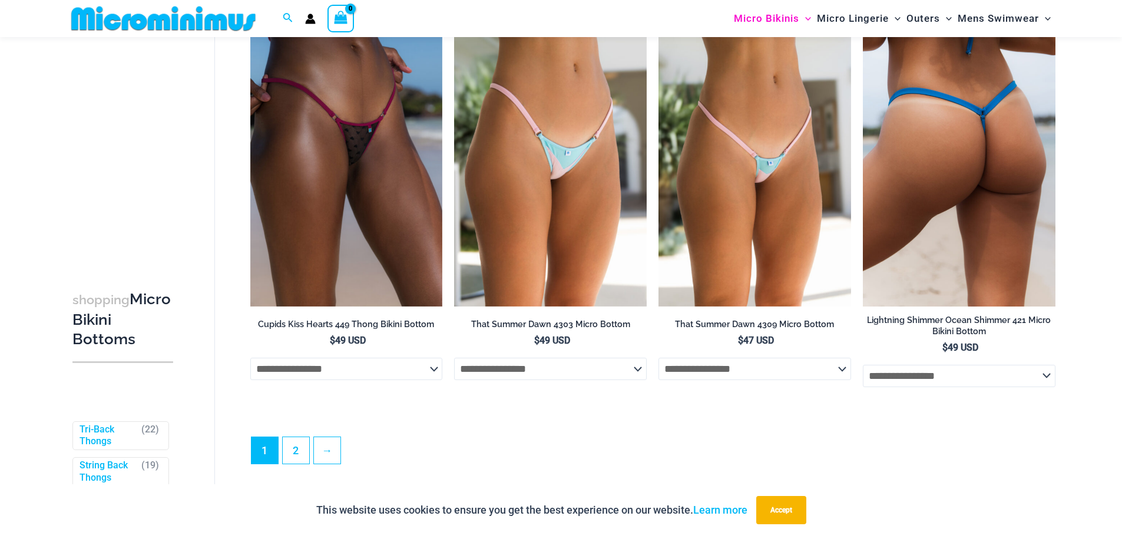
scroll to position [3464, 0]
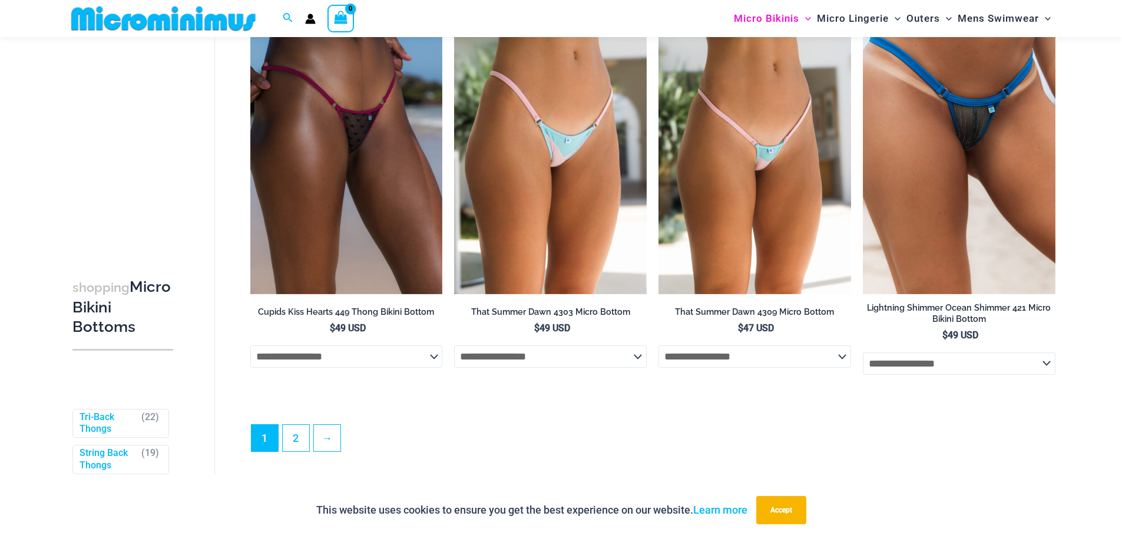
drag, startPoint x: 1061, startPoint y: 239, endPoint x: 1109, endPoint y: 222, distance: 51.2
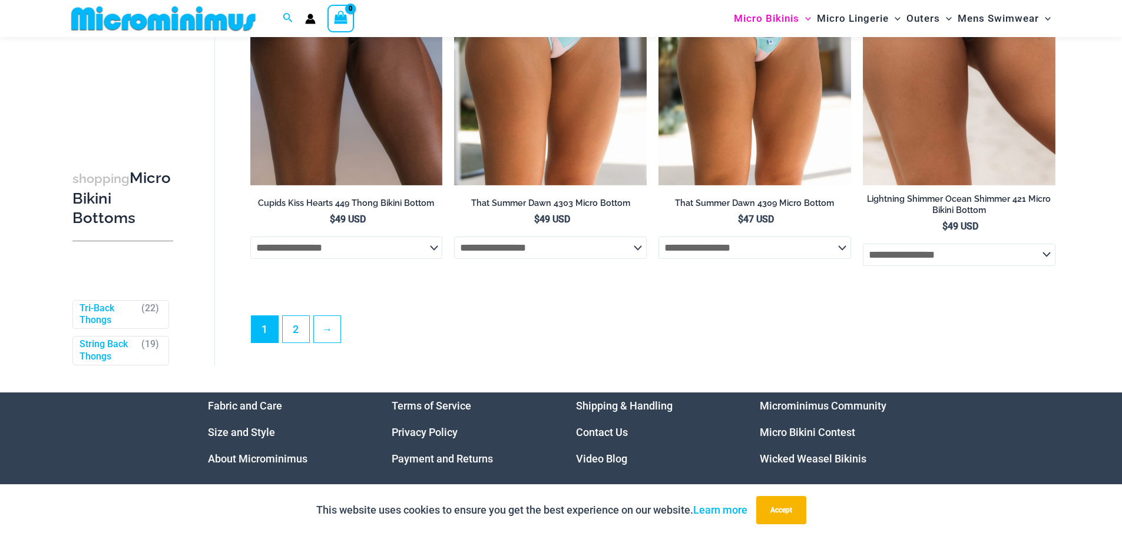
scroll to position [3716, 0]
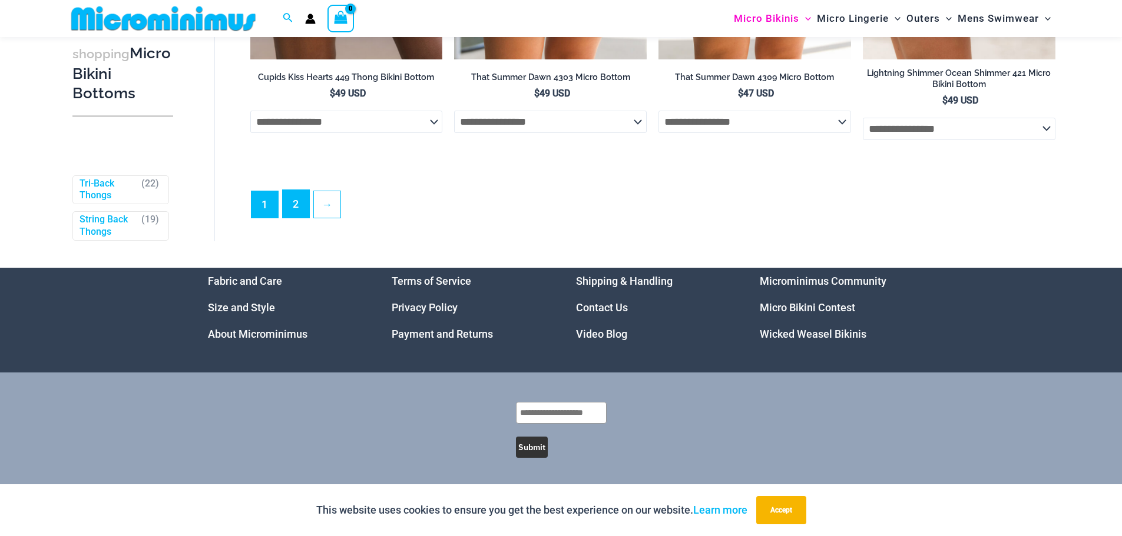
click at [295, 208] on link "2" at bounding box center [296, 204] width 26 height 28
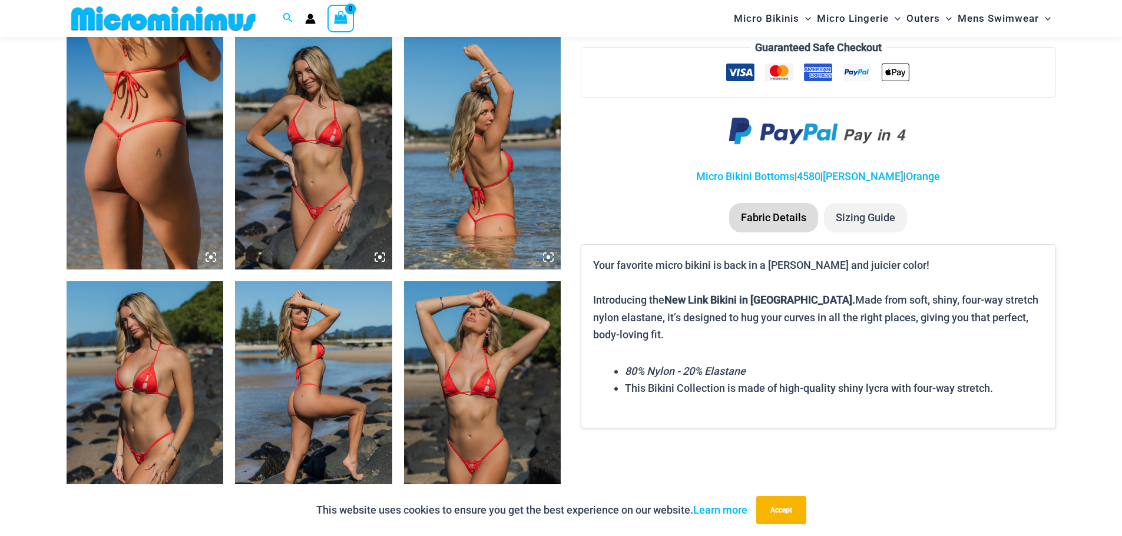
scroll to position [873, 0]
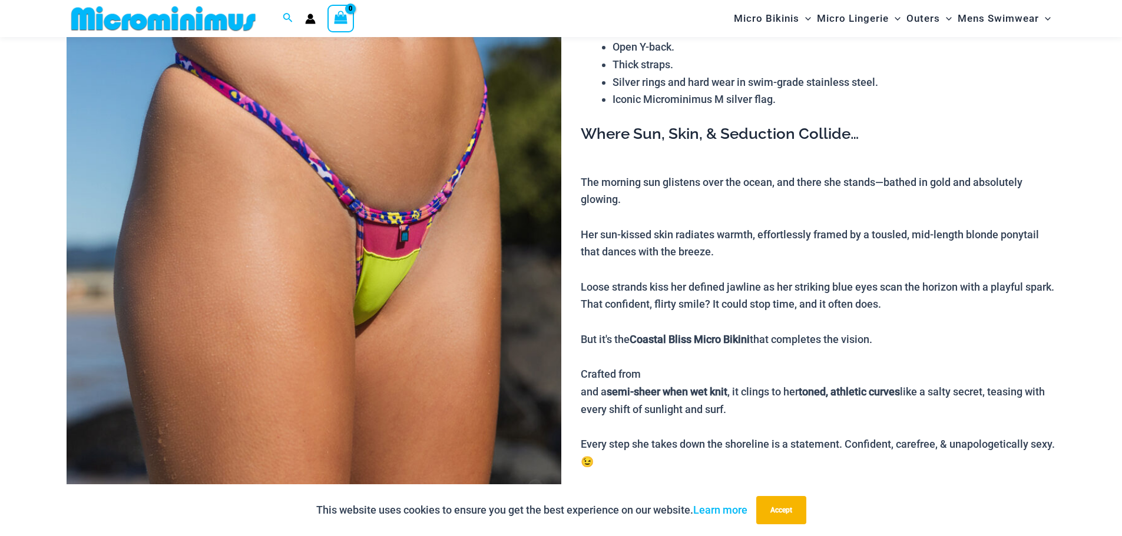
scroll to position [107, 0]
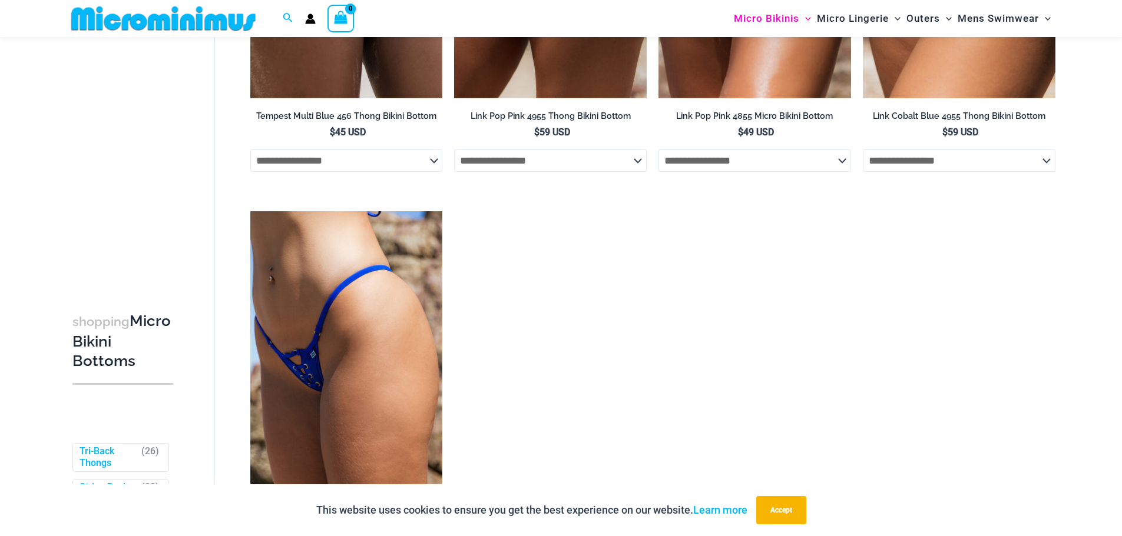
scroll to position [3052, 0]
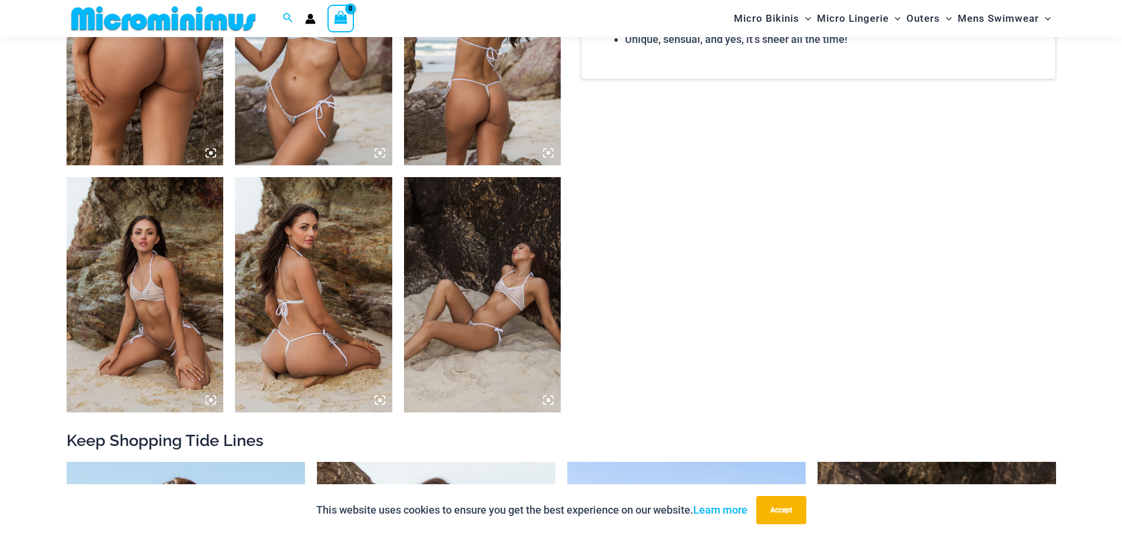
scroll to position [1284, 0]
